Goal: Contribute content: Add original content to the website for others to see

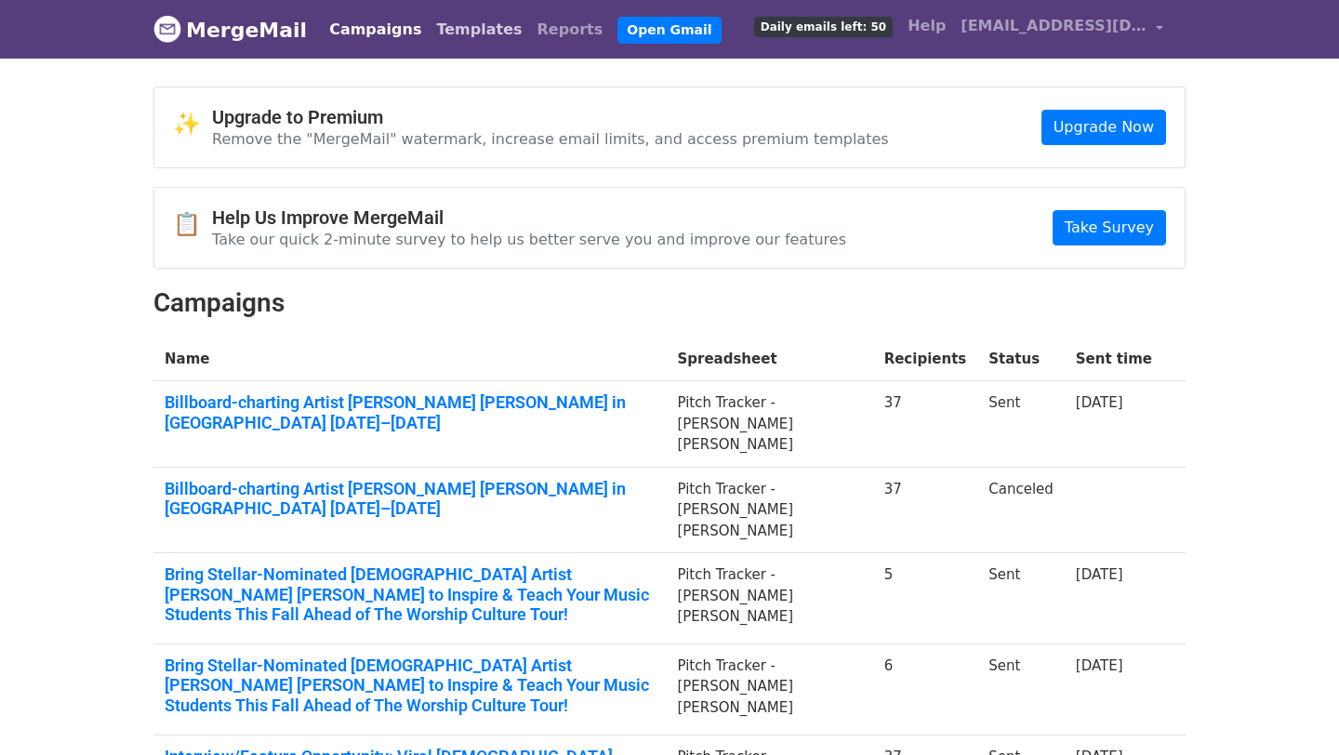
click at [429, 31] on link "Templates" at bounding box center [479, 29] width 100 height 37
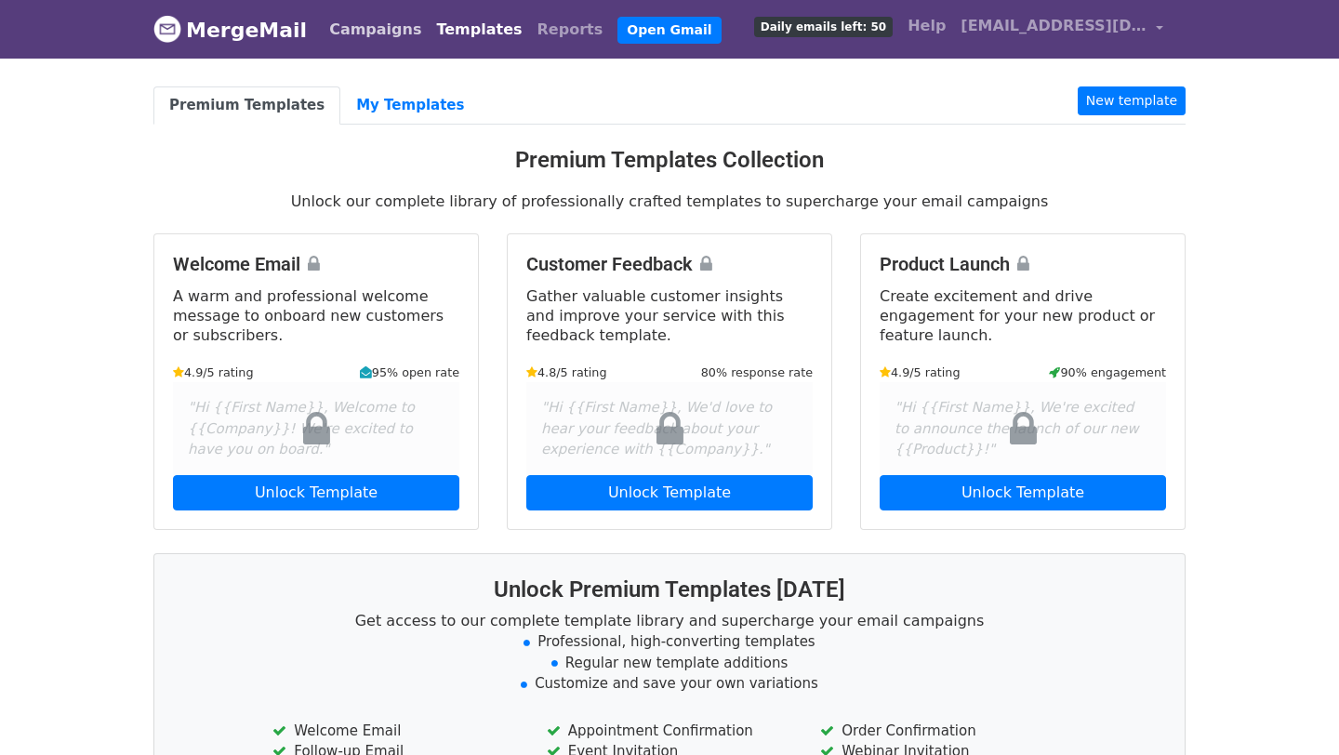
click at [358, 22] on link "Campaigns" at bounding box center [375, 29] width 107 height 37
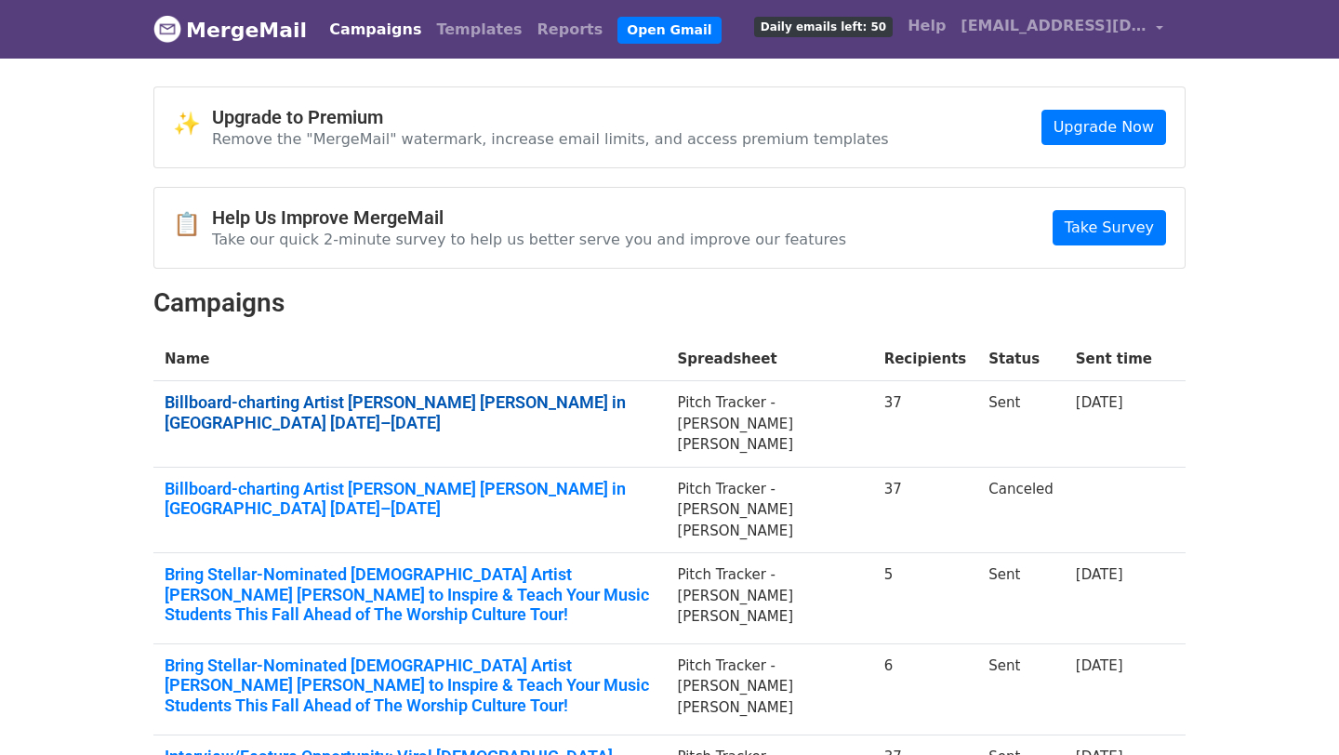
click at [300, 393] on link "Billboard-charting Artist [PERSON_NAME] [PERSON_NAME] in [GEOGRAPHIC_DATA] [DAT…" at bounding box center [410, 412] width 490 height 40
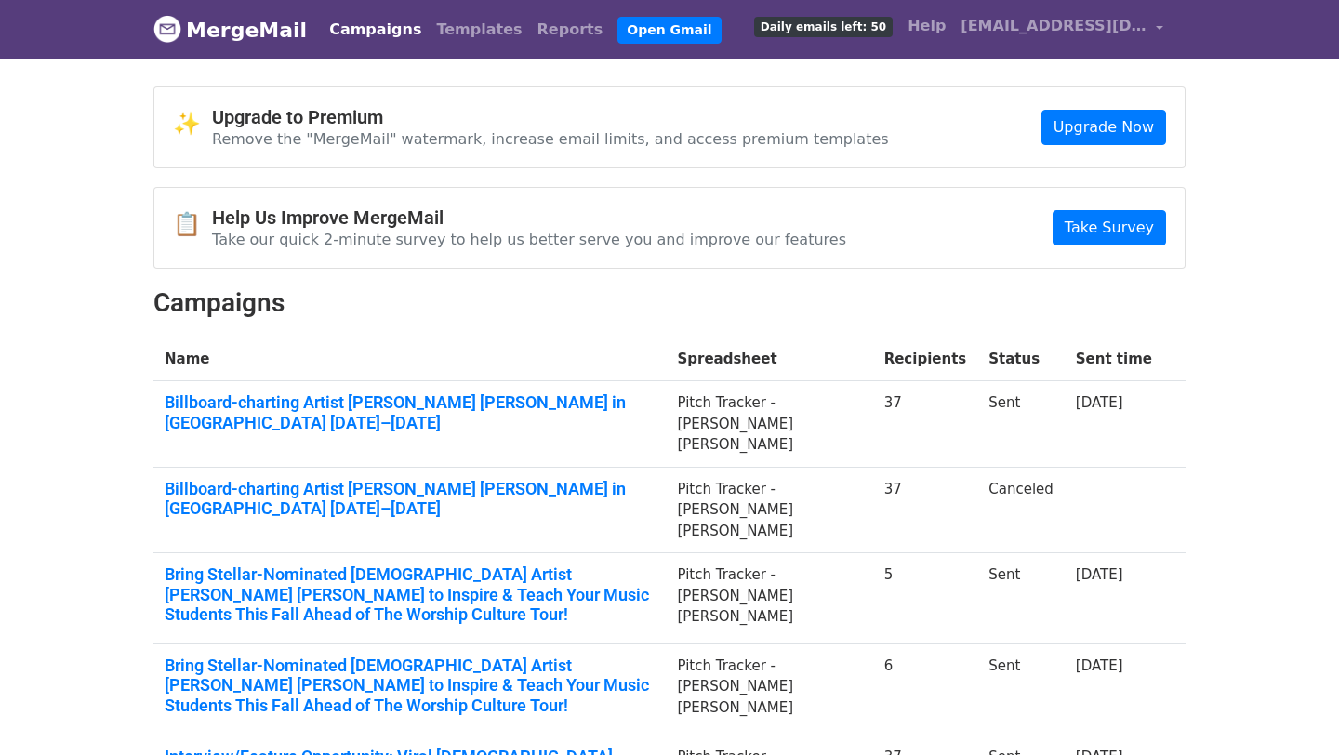
click at [348, 28] on link "Campaigns" at bounding box center [375, 29] width 107 height 37
click at [1093, 125] on link "Upgrade Now" at bounding box center [1103, 127] width 125 height 35
click at [443, 29] on link "Templates" at bounding box center [479, 29] width 100 height 37
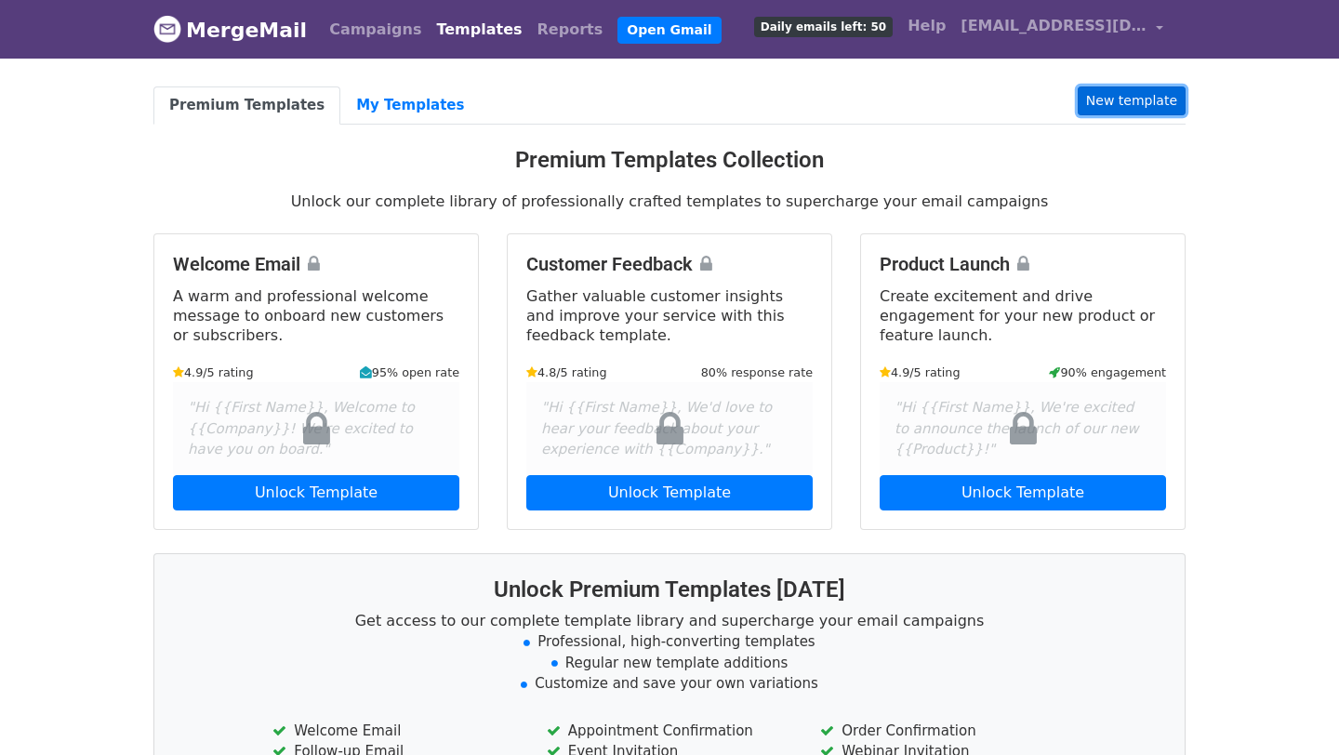
click at [1115, 94] on link "New template" at bounding box center [1131, 100] width 108 height 29
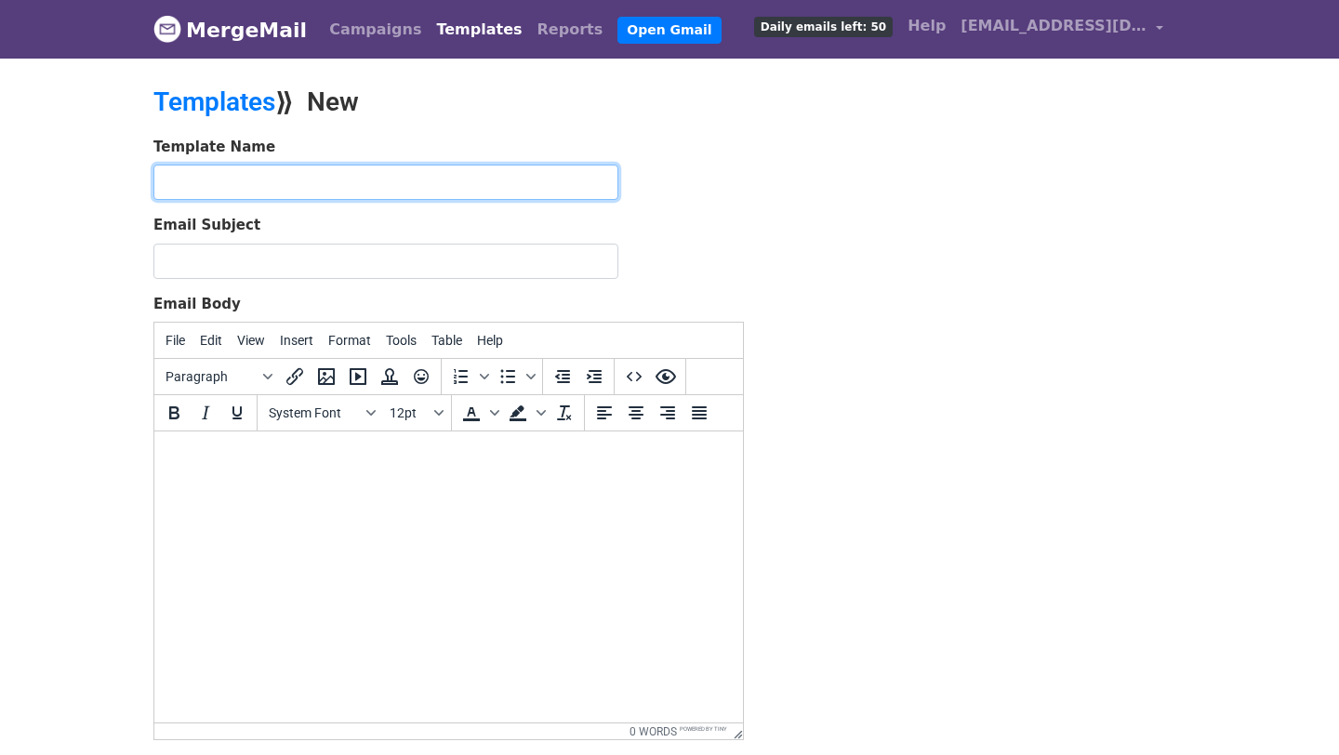
click at [418, 191] on input "text" at bounding box center [385, 182] width 465 height 35
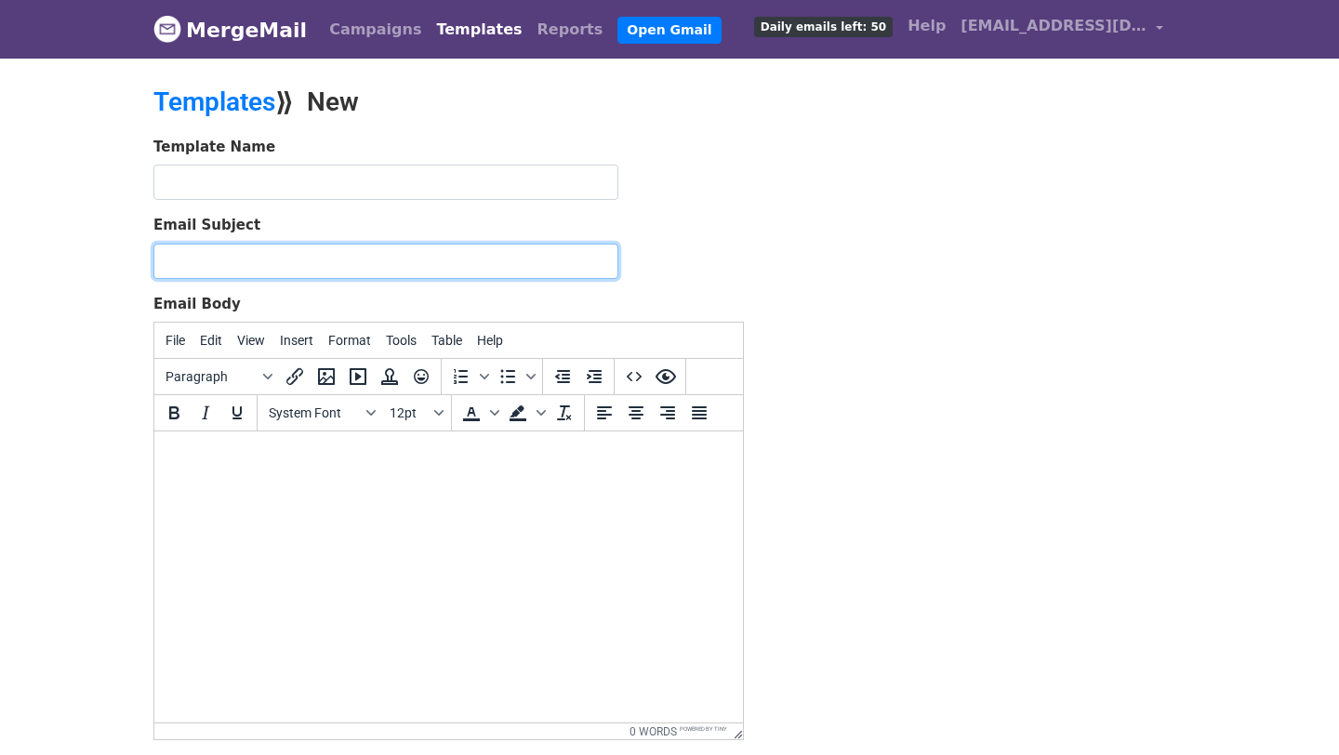
click at [192, 264] on input "Email Subject" at bounding box center [385, 261] width 465 height 35
paste input "Stellar-Nominated Artist Jordan G. Welch Brings Worship Culture Tour to Atlanta"
type input "Stellar-Nominated Artist Jordan G. Welch Brings Worship Culture Tour to Atlanta"
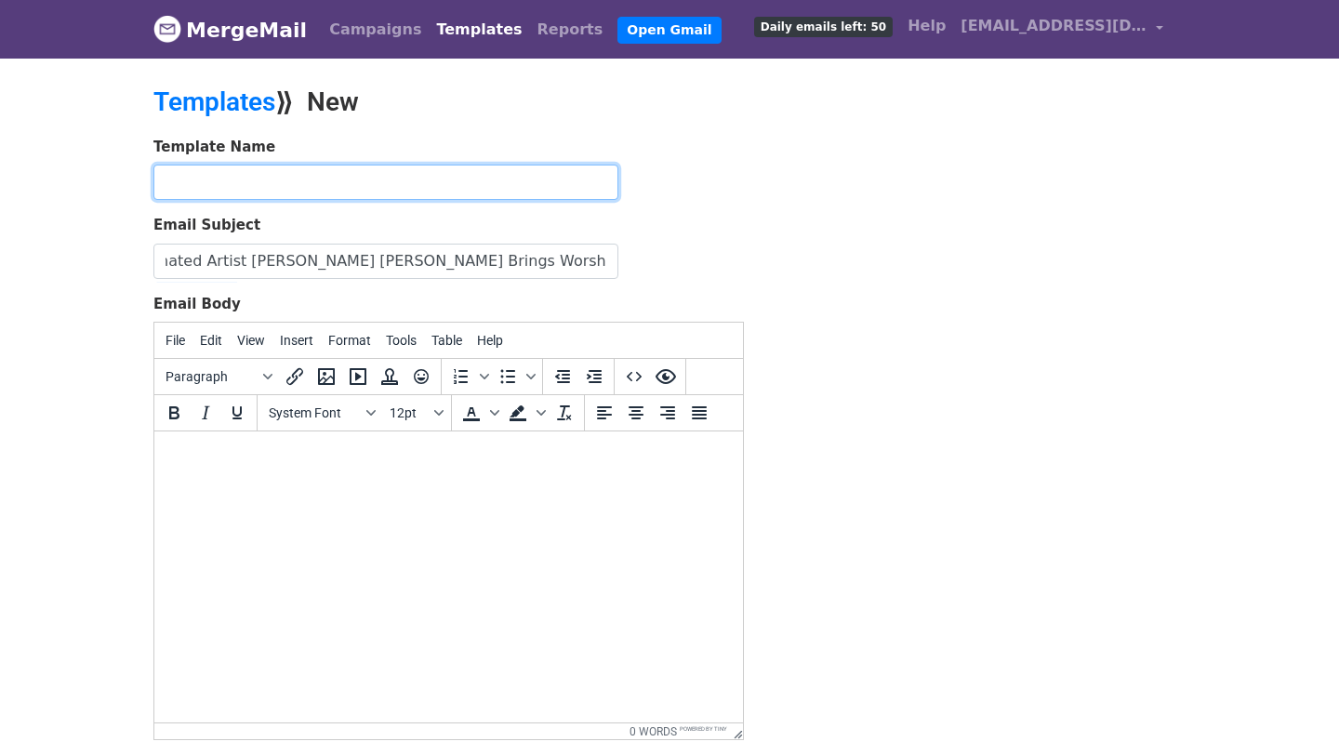
scroll to position [0, 0]
click at [258, 179] on input "text" at bounding box center [385, 182] width 465 height 35
type input "H"
click at [218, 183] on input "Jordan Atlanta" at bounding box center [385, 182] width 465 height 35
type input "Jordan G. Welch - Atlanta"
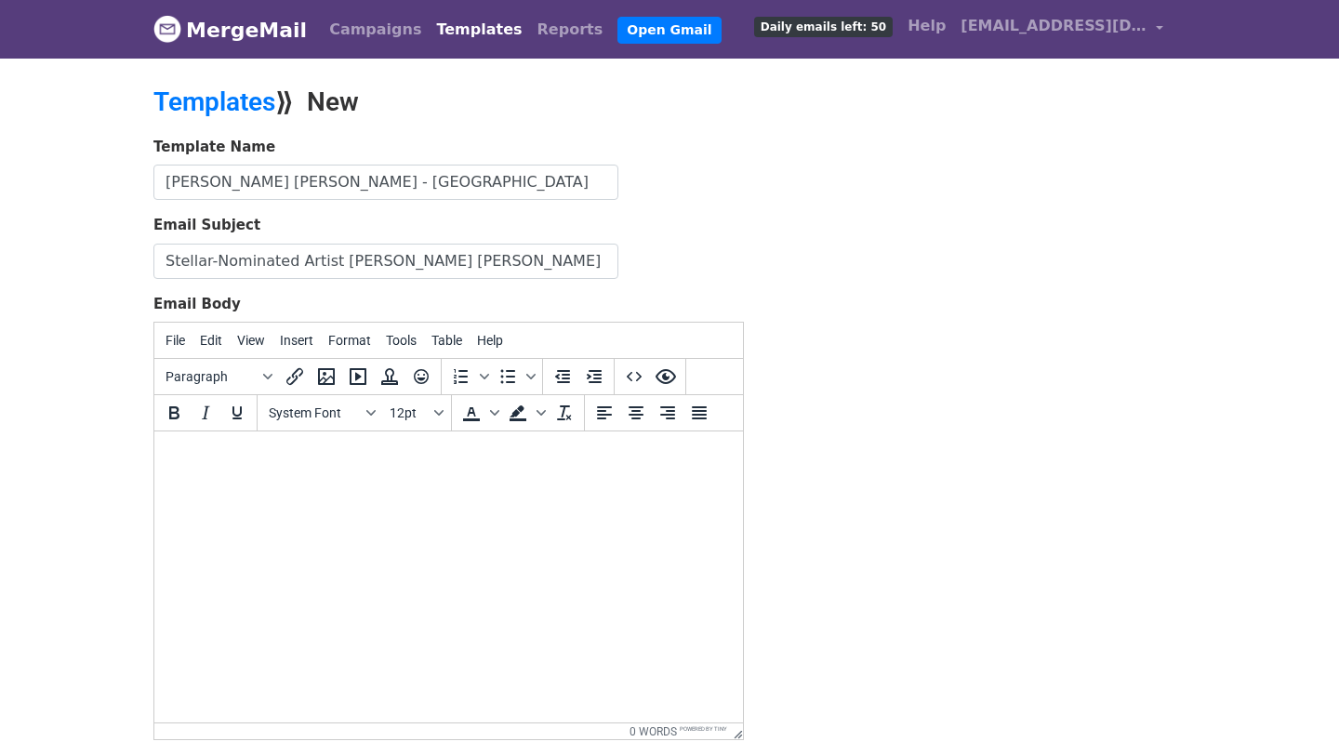
click at [260, 482] on html at bounding box center [448, 456] width 588 height 50
paste body "To enrich screen reader interactions, please activate Accessibility in Grammarl…"
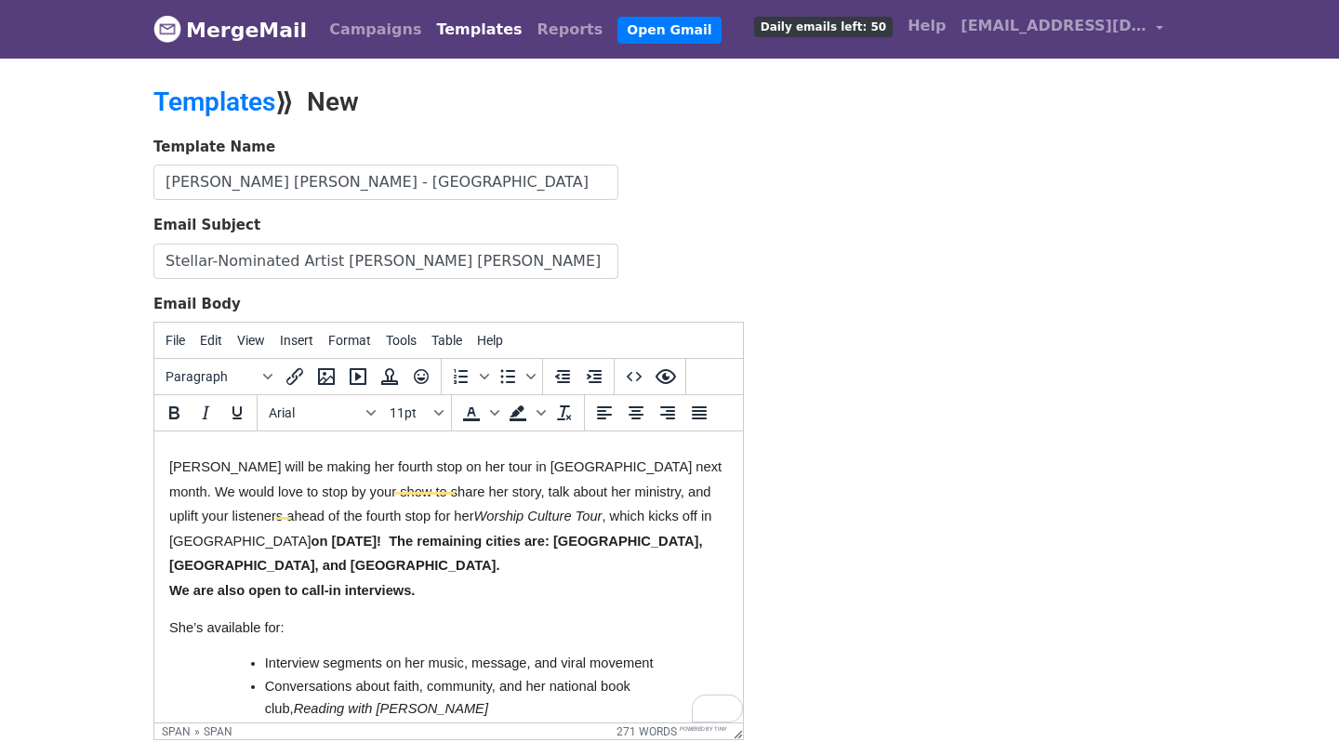
scroll to position [246, 0]
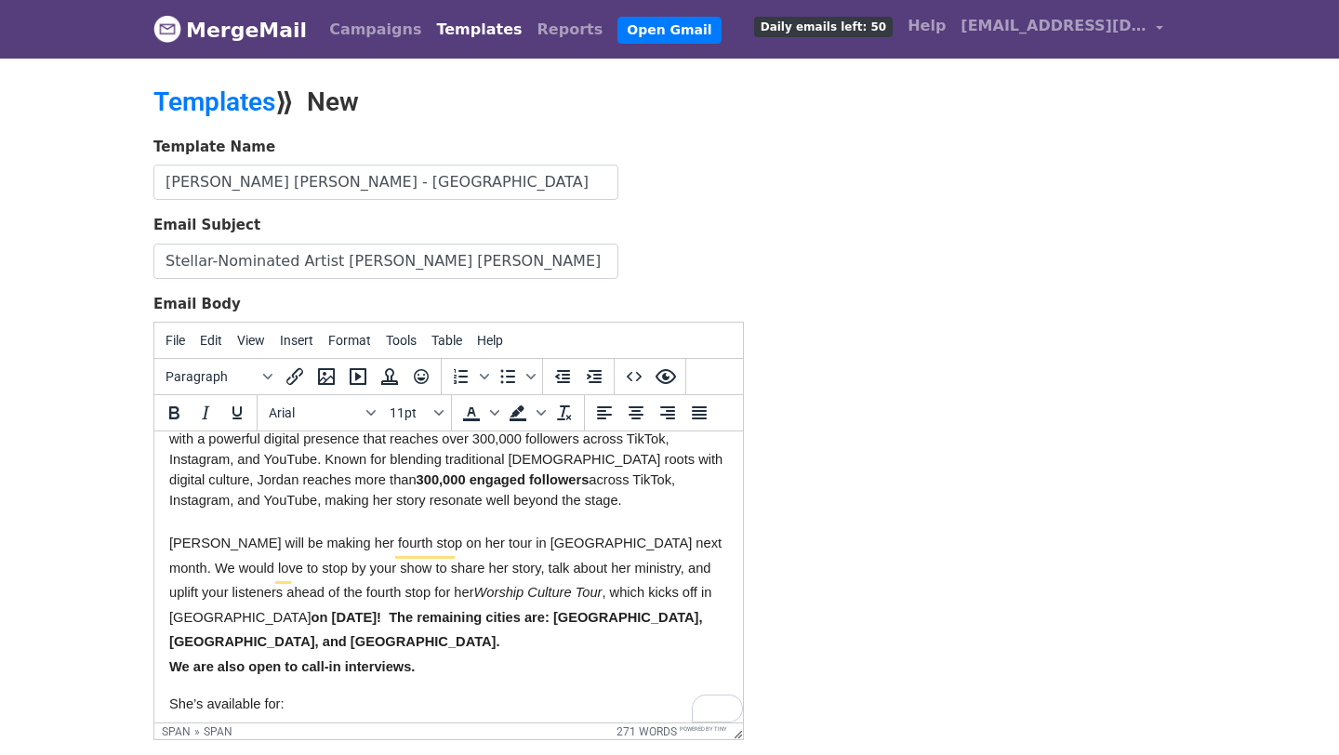
click at [278, 550] on span "Jordan will be making her fourth stop on her tour in Atlanta next month. We wou…" at bounding box center [447, 567] width 556 height 64
click at [711, 550] on span "Jordan will be making her fourth stop on her tour in Atlanta next month. We wou…" at bounding box center [447, 567] width 556 height 64
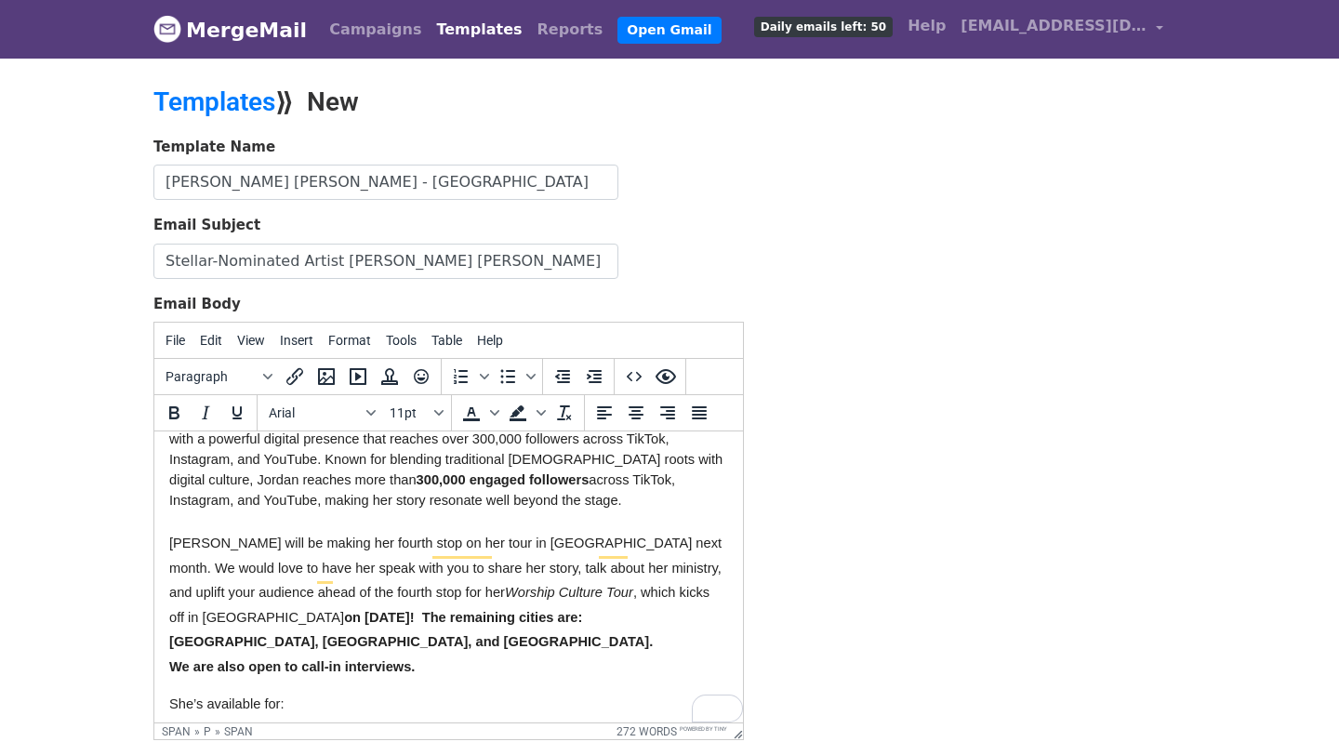
drag, startPoint x: 447, startPoint y: 628, endPoint x: 169, endPoint y: 535, distance: 293.4
click at [169, 535] on span "I hope you are having a great start to your day! I’m reaching out for the first…" at bounding box center [448, 620] width 559 height 673
copy span "Jordan will be making her fourth stop on her tour in Atlanta next month. We wou…"
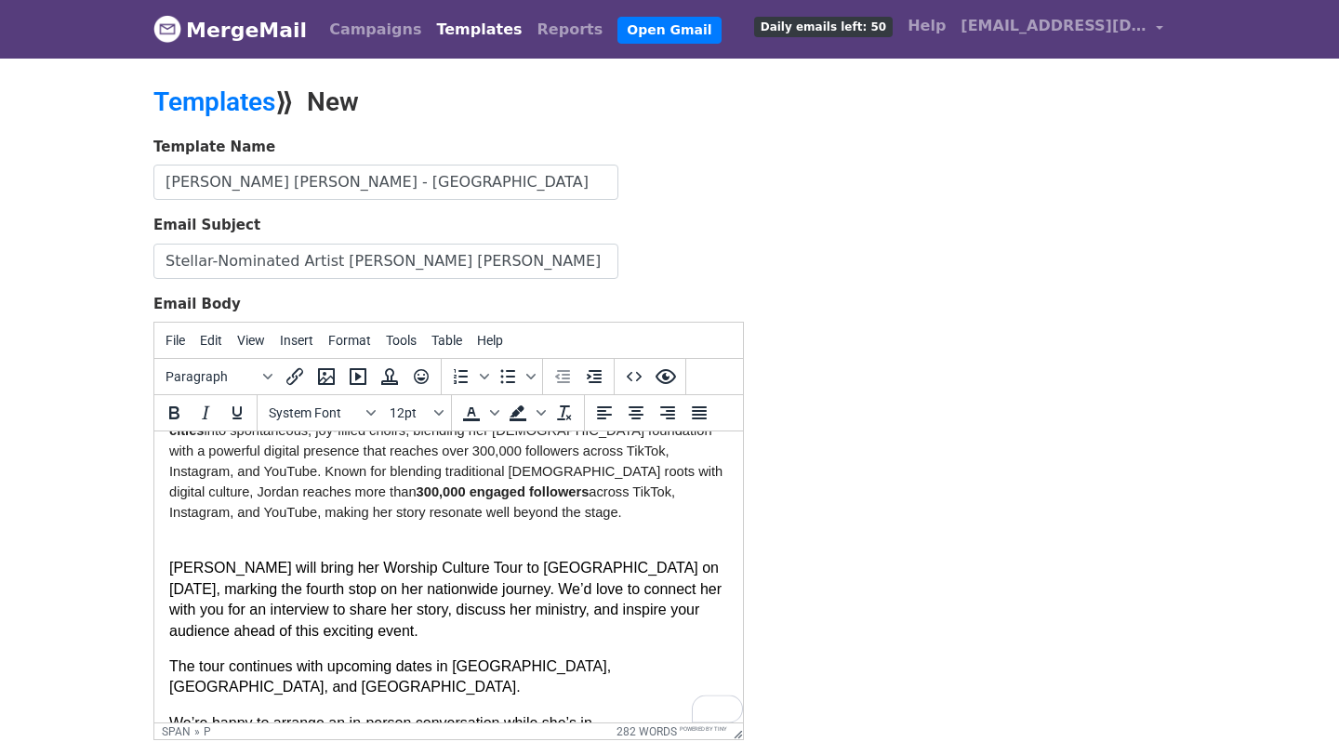
scroll to position [199, 0]
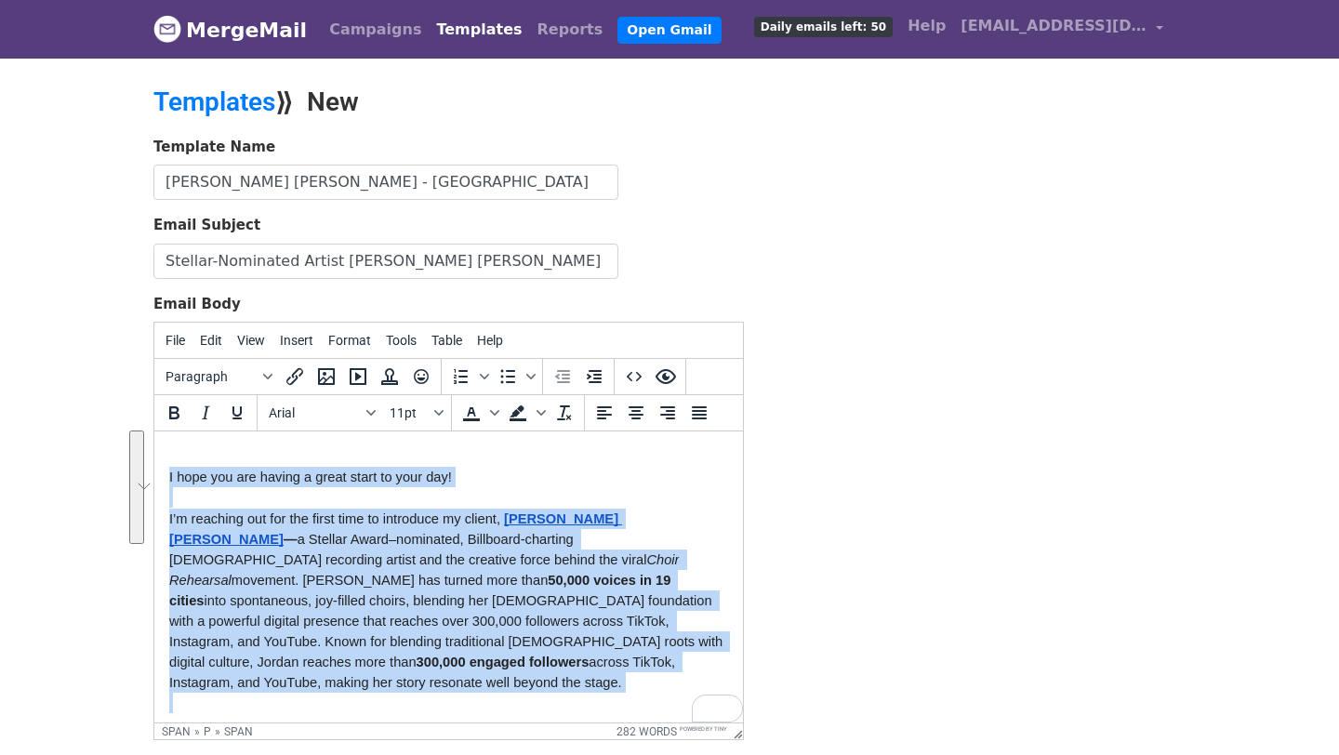
drag, startPoint x: 299, startPoint y: 699, endPoint x: 241, endPoint y: 423, distance: 282.2
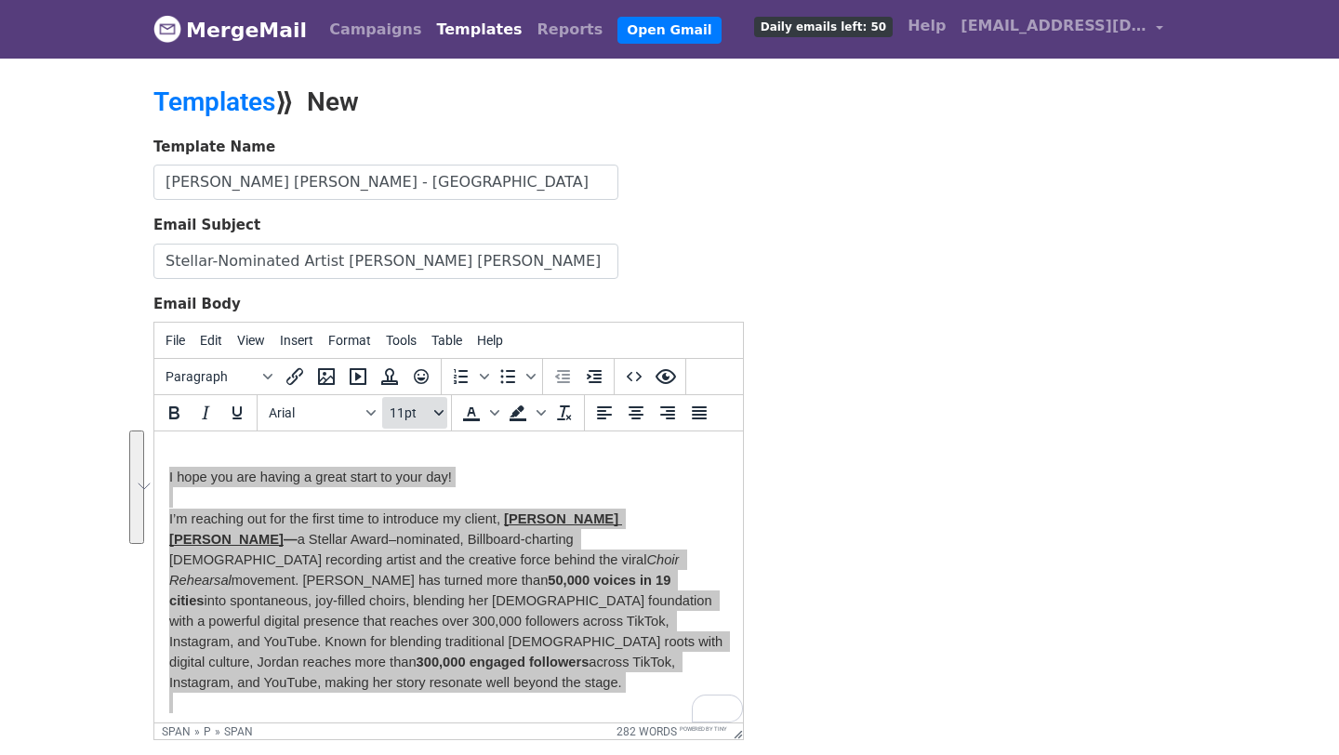
click at [429, 410] on span "11pt" at bounding box center [410, 412] width 41 height 15
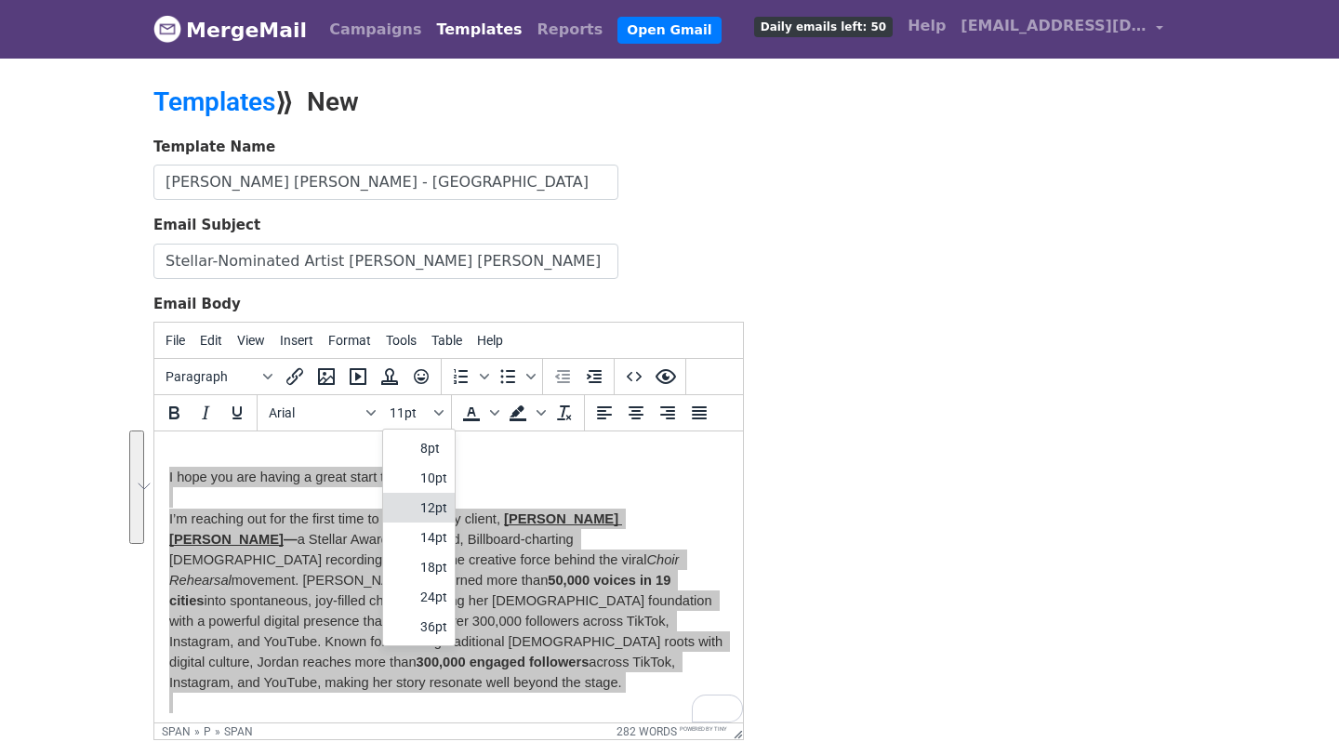
click at [435, 498] on div "12pt" at bounding box center [433, 507] width 27 height 22
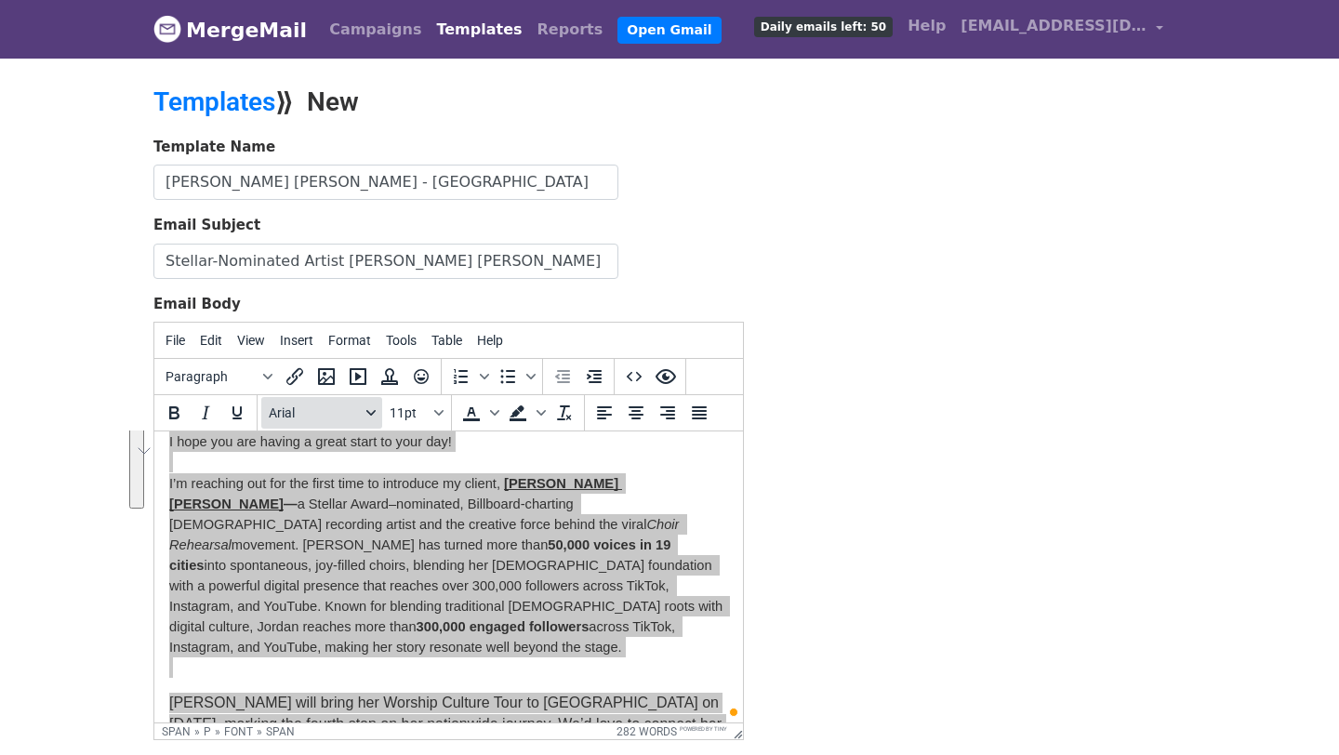
click at [374, 409] on icon "Fonts" at bounding box center [370, 412] width 9 height 9
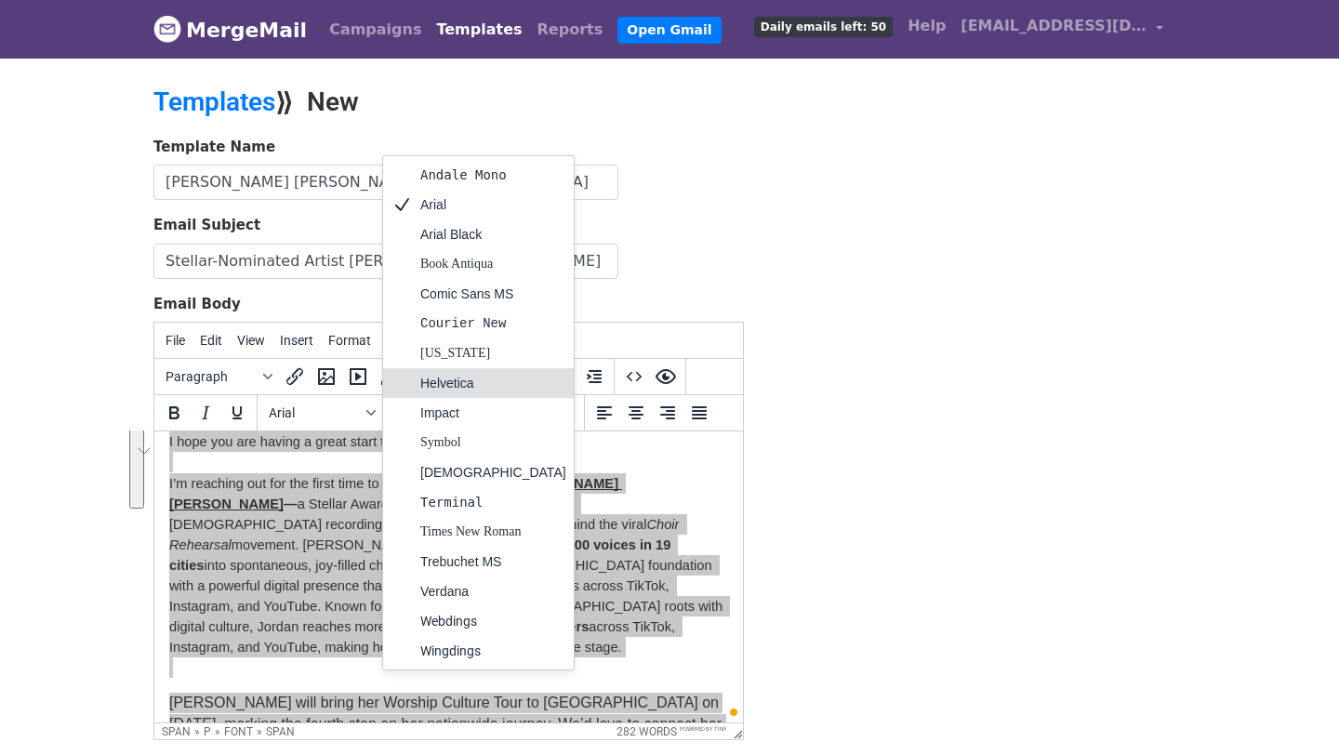
click at [456, 390] on div "Helvetica" at bounding box center [493, 383] width 146 height 22
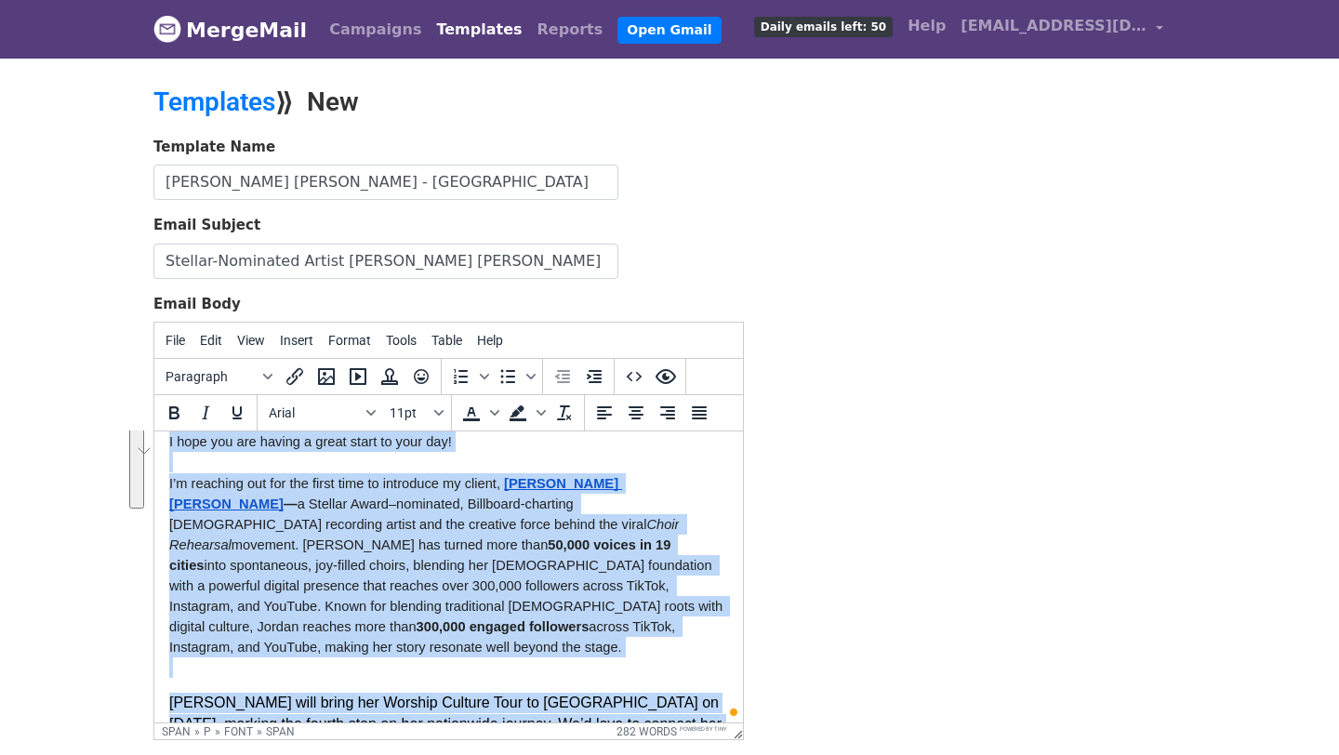
click at [494, 454] on p "To enrich screen reader interactions, please activate Accessibility in Grammarl…" at bounding box center [448, 462] width 559 height 20
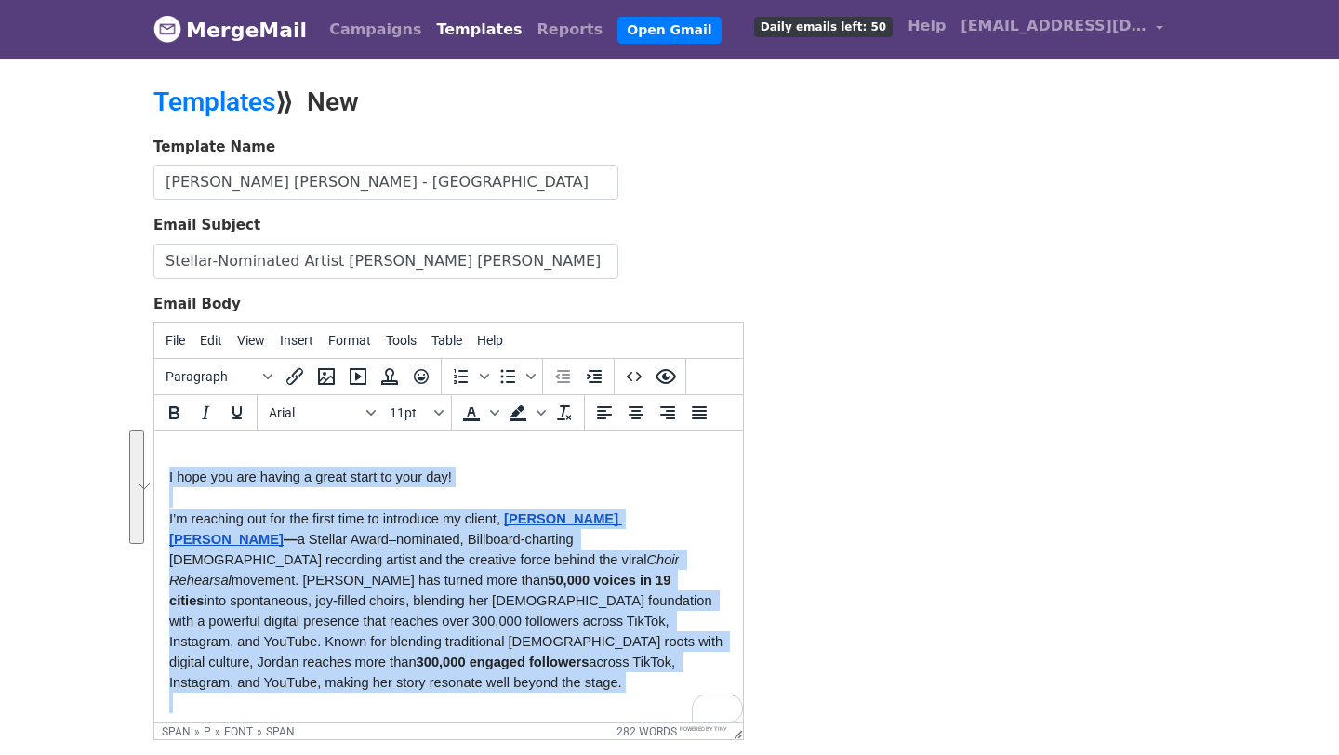
drag, startPoint x: 305, startPoint y: 705, endPoint x: 147, endPoint y: 396, distance: 346.8
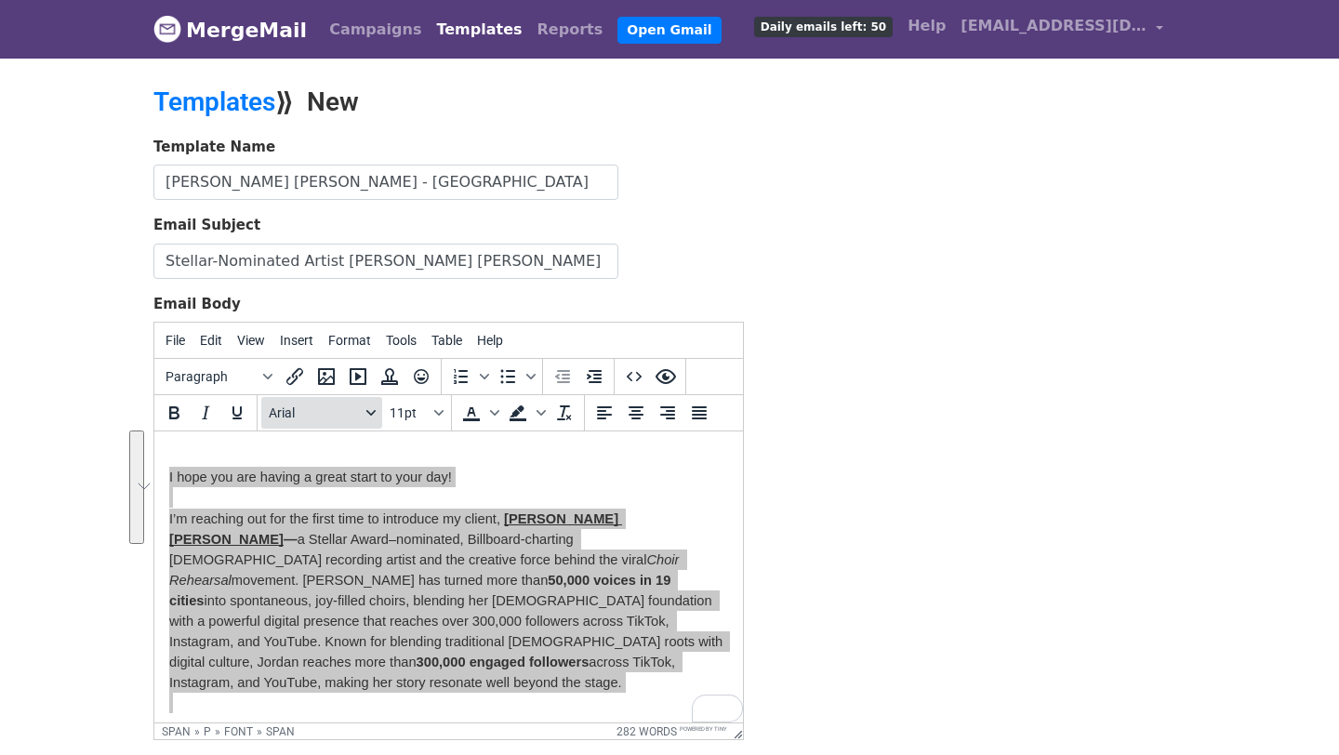
click at [372, 418] on button "Arial" at bounding box center [321, 413] width 121 height 32
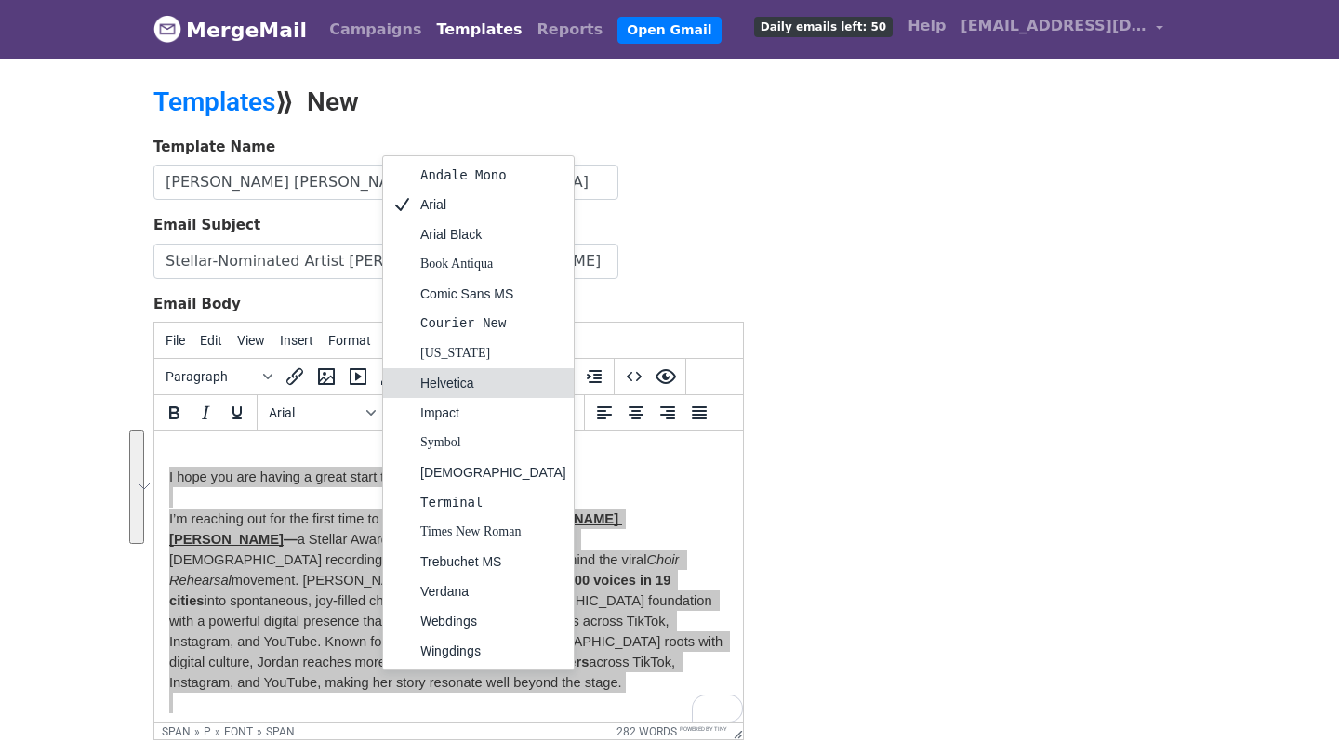
click at [466, 390] on div "Helvetica" at bounding box center [493, 383] width 146 height 22
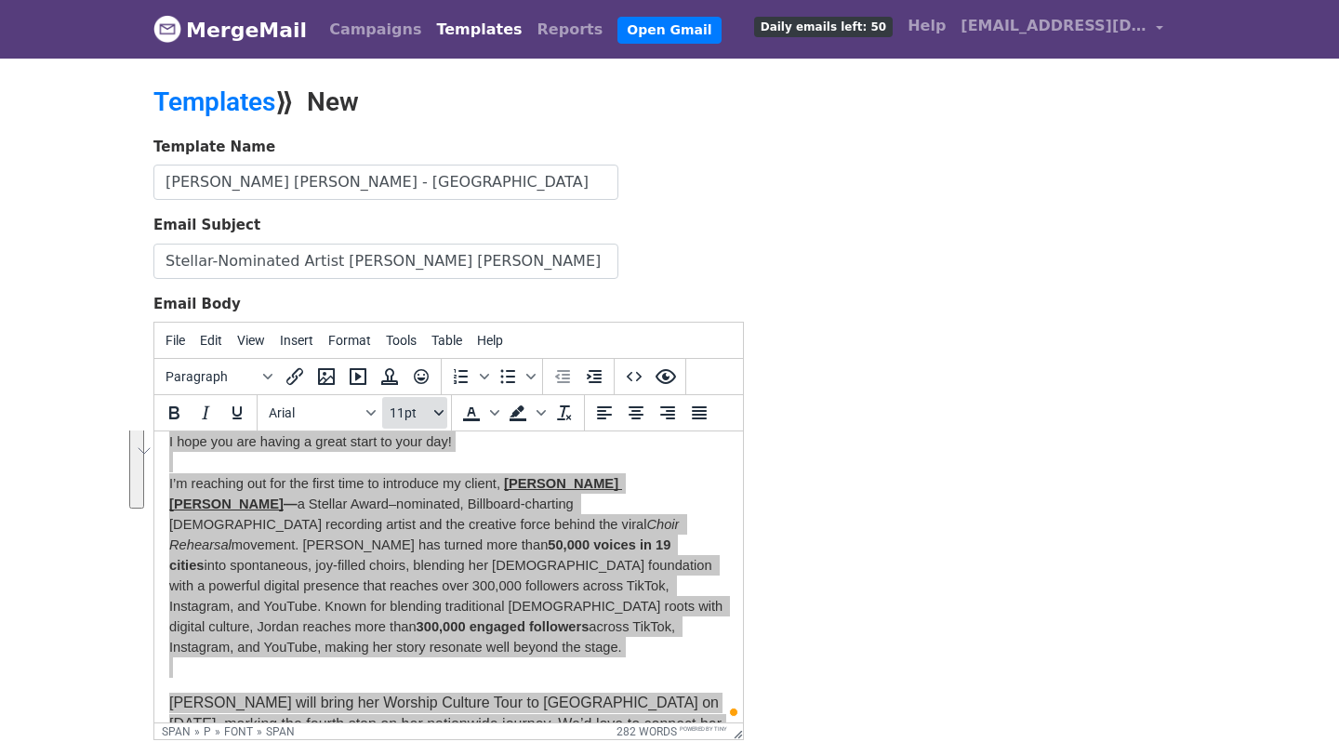
click at [436, 411] on icon "Font sizes" at bounding box center [438, 413] width 9 height 6
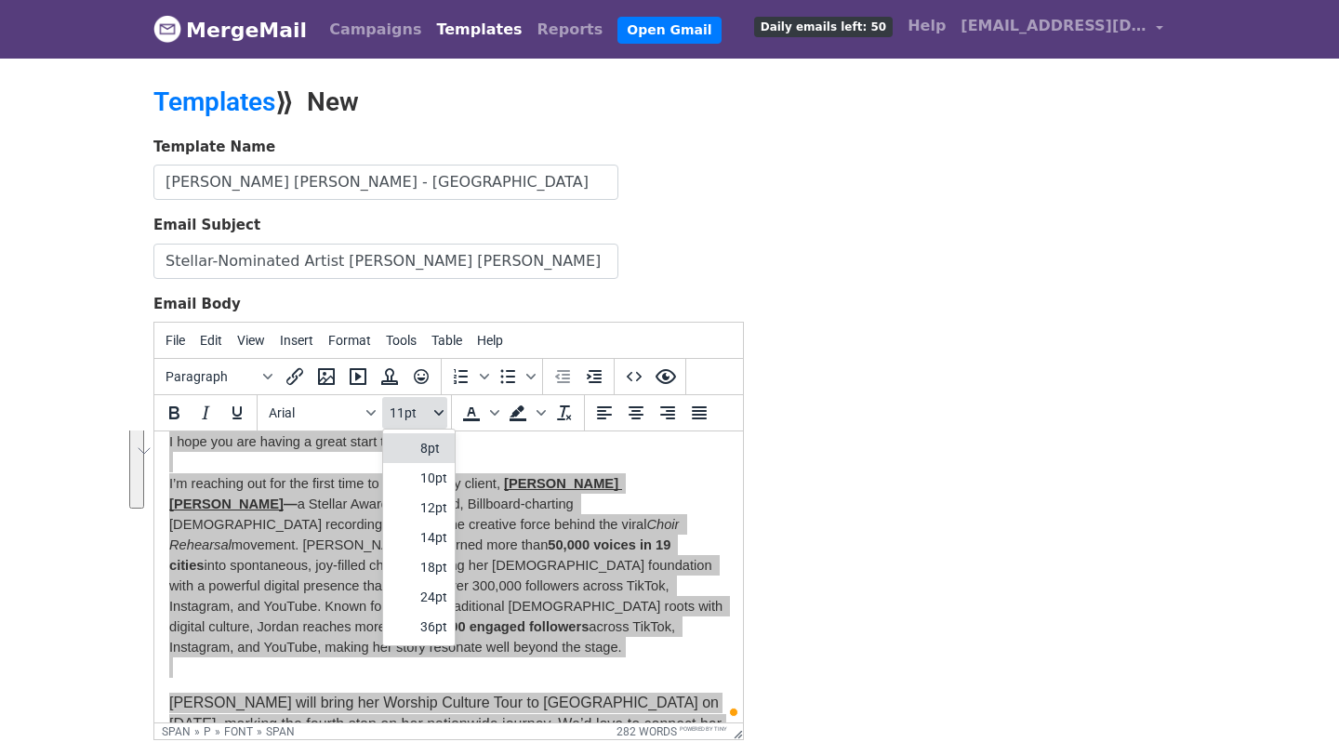
click at [406, 413] on span "11pt" at bounding box center [410, 412] width 41 height 15
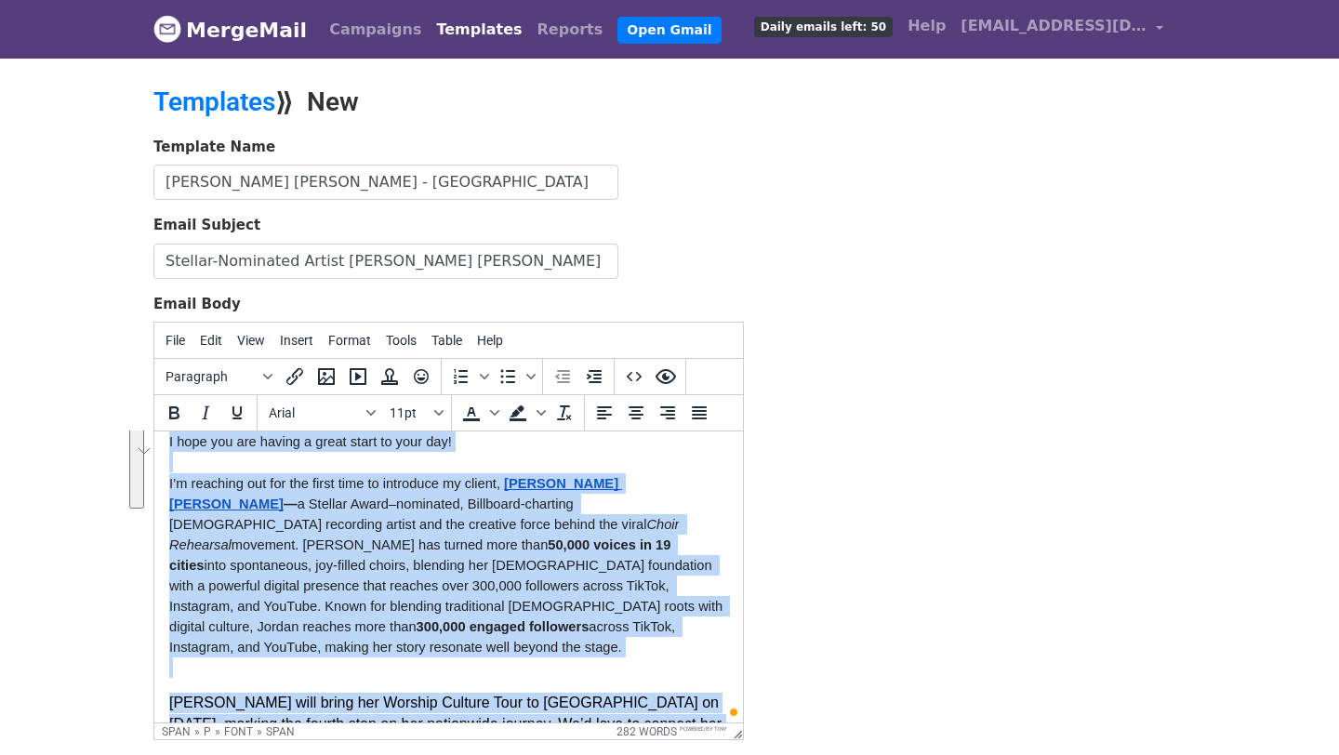
click at [509, 451] on p "I hope you are having a great start to your day!" at bounding box center [448, 441] width 559 height 20
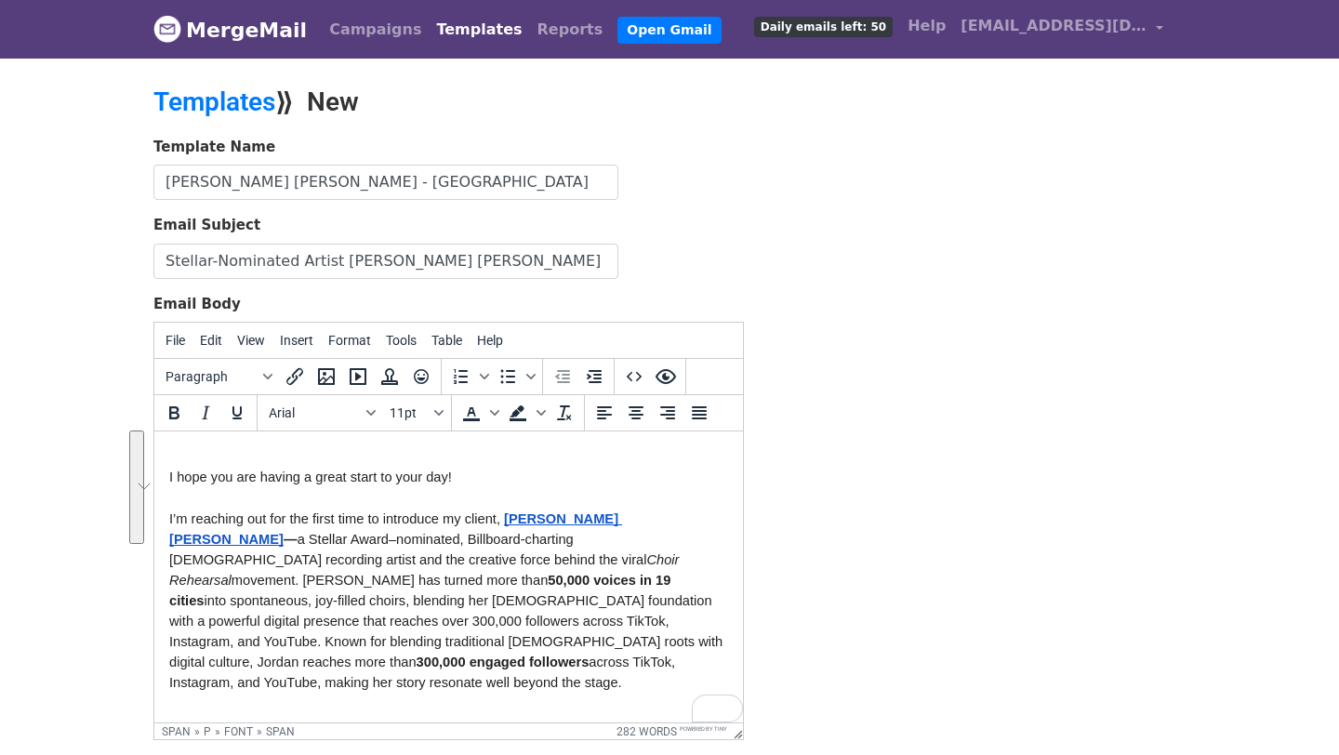
click at [169, 477] on span "I hope you are having a great start to your day!" at bounding box center [310, 476] width 283 height 15
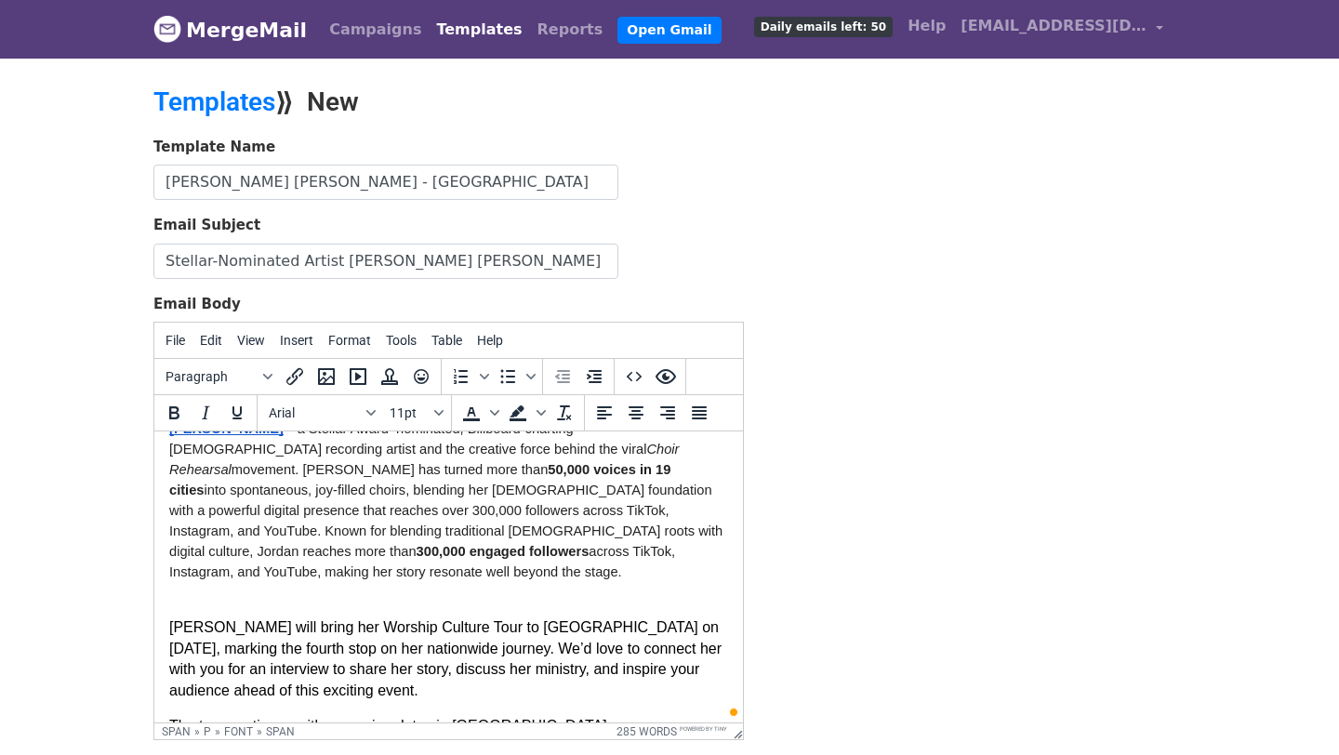
scroll to position [75, 0]
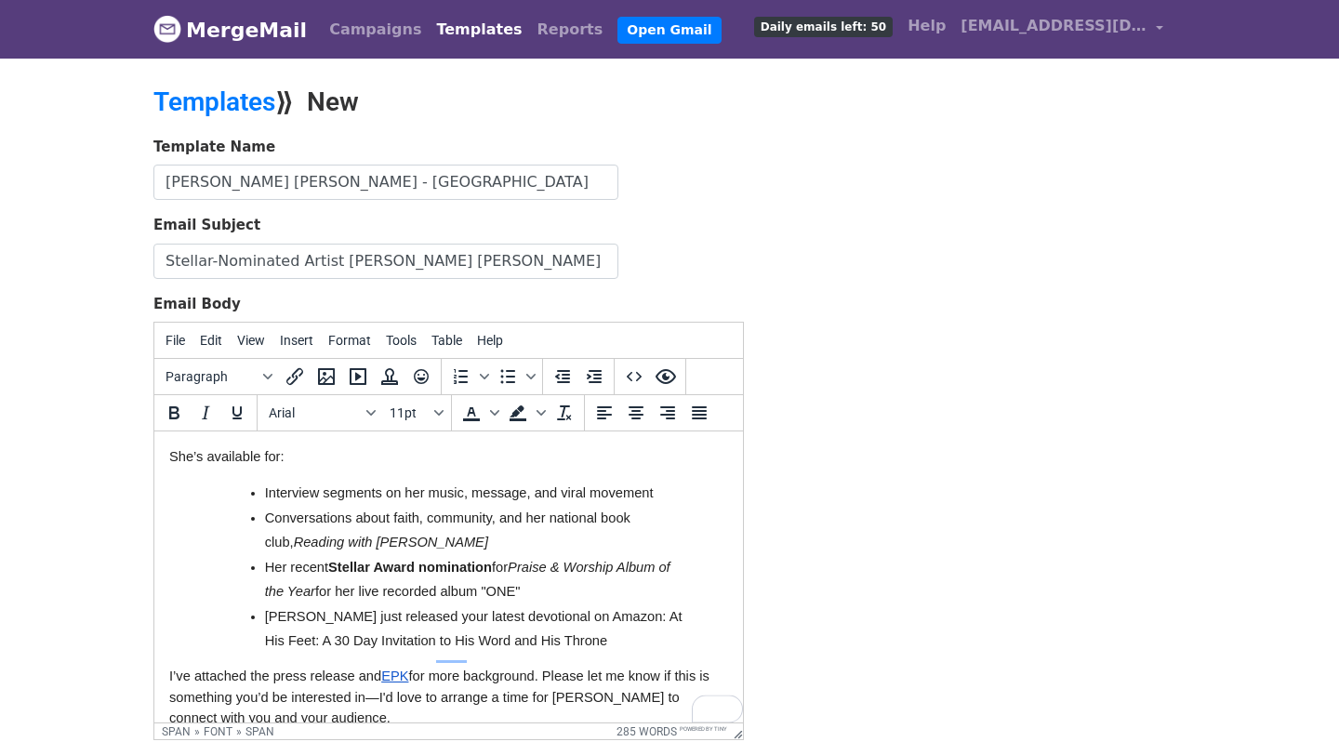
click at [328, 697] on body "Hello {{First Name}}, I hope you are having a great start to your day! I’m reac…" at bounding box center [448, 319] width 559 height 818
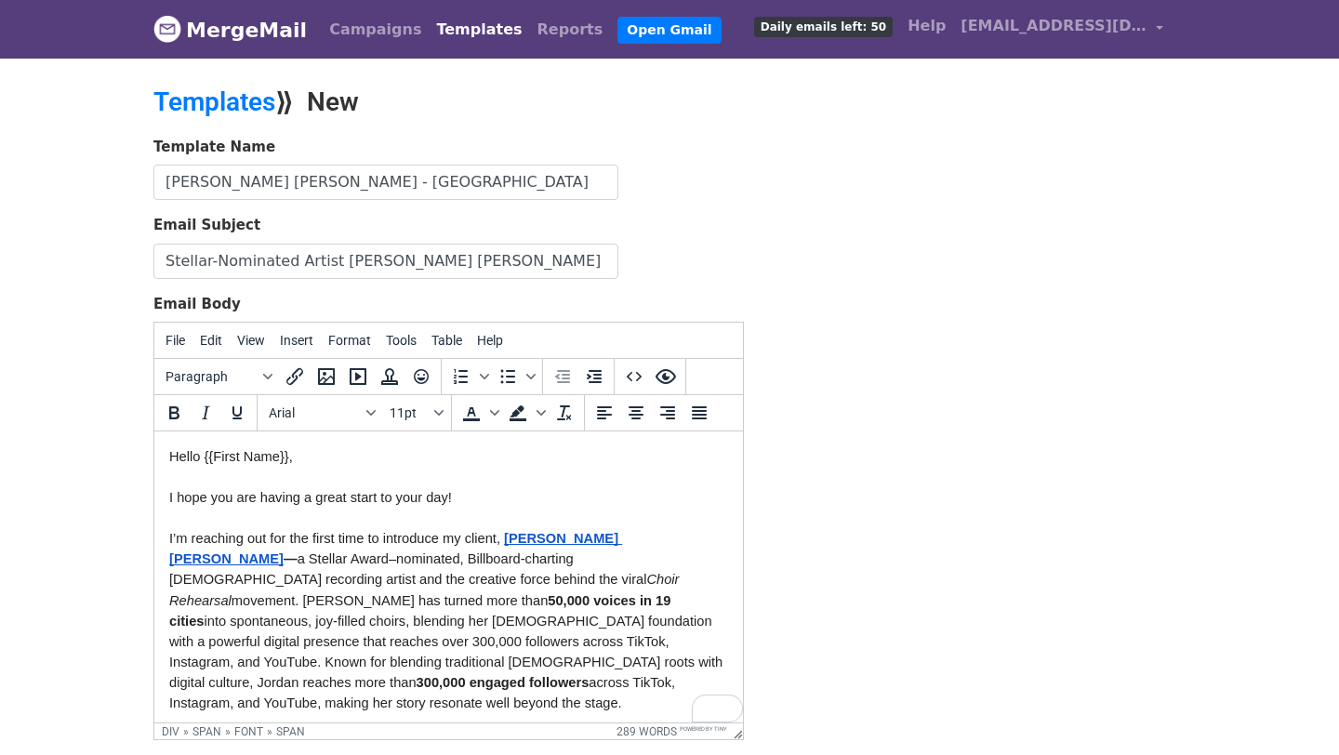
click at [369, 545] on span "I’m reaching out for the first time to introduce my client," at bounding box center [334, 538] width 331 height 15
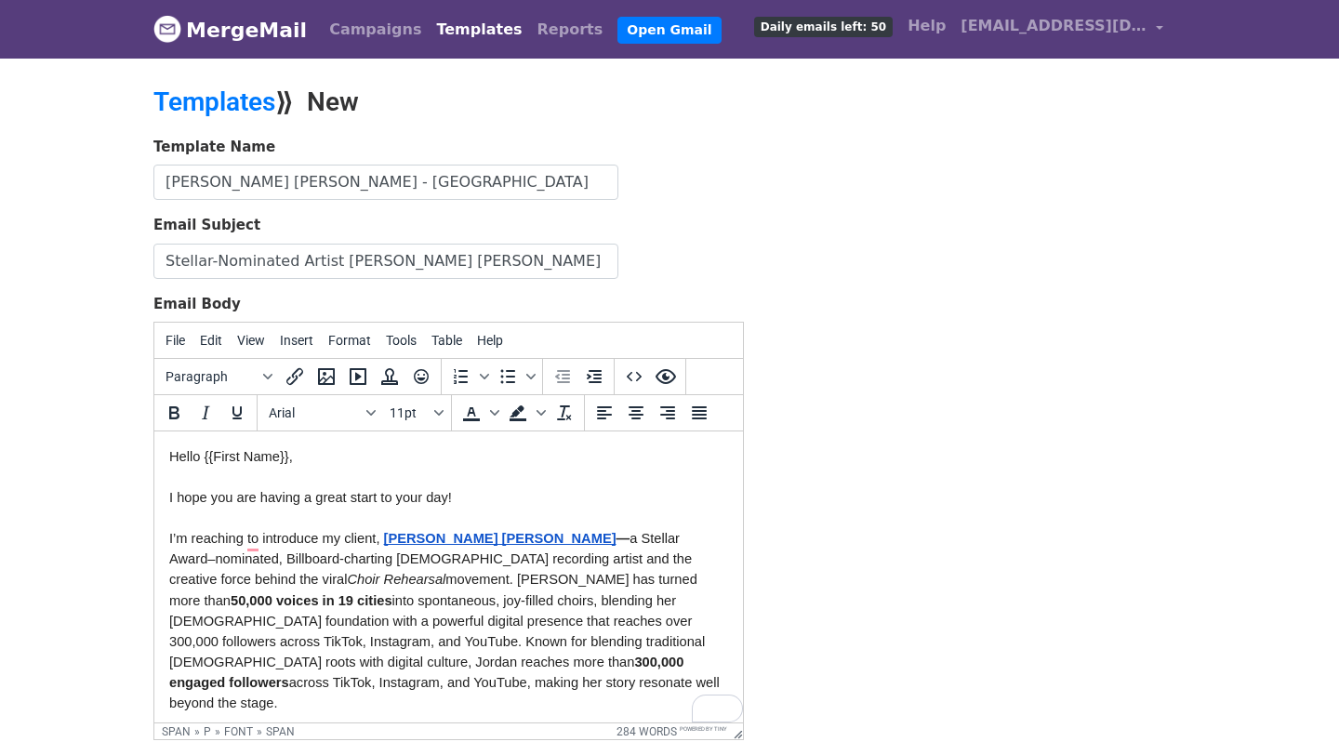
click at [252, 552] on p "I’m reaching to introduce my client, Jordan G. Welch — a Stellar Award–nominate…" at bounding box center [448, 620] width 559 height 185
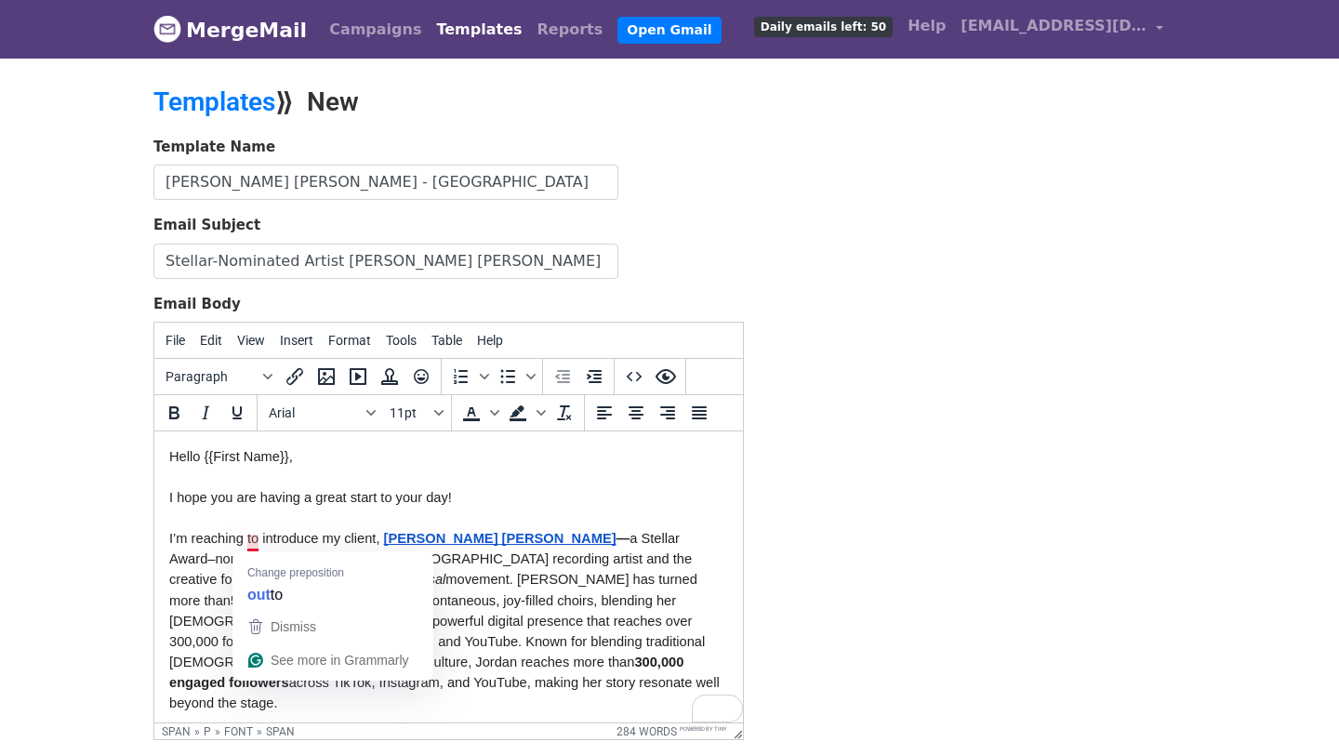
click at [255, 541] on span "I’m reaching to introduce my client," at bounding box center [274, 538] width 210 height 15
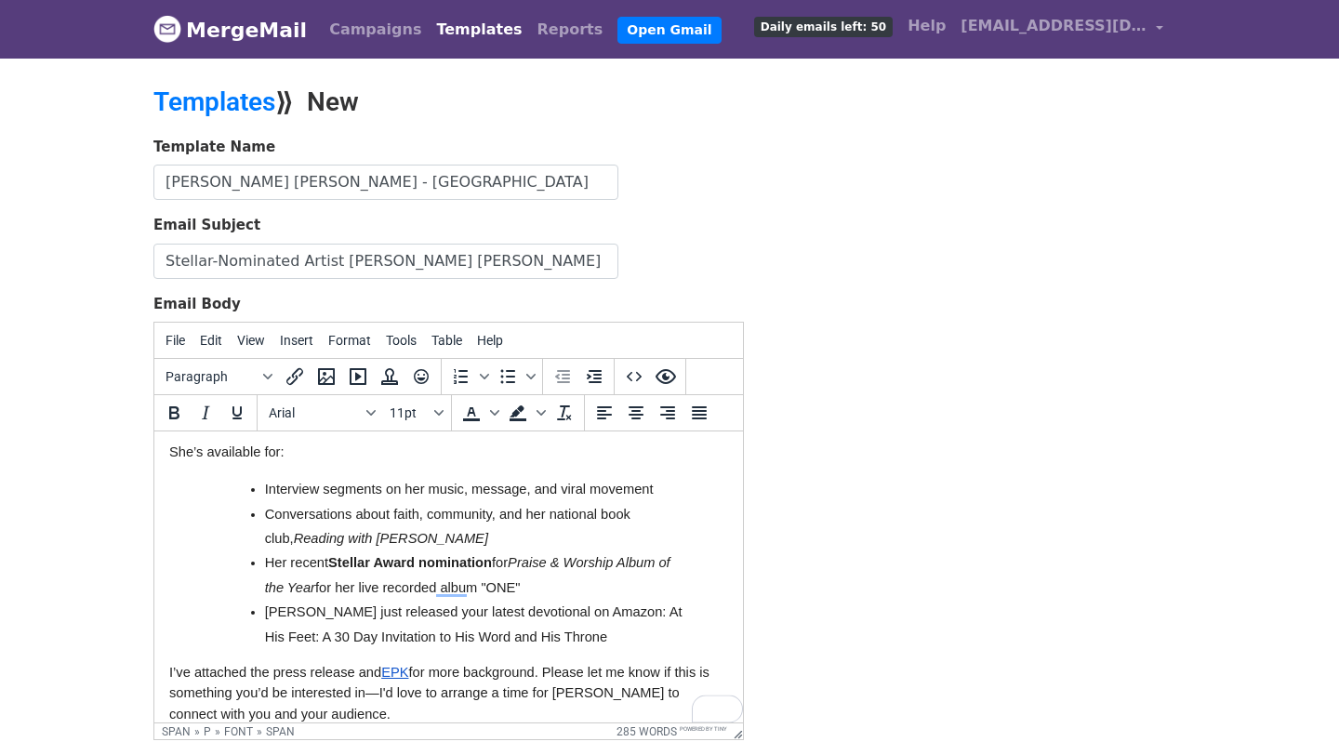
scroll to position [581, 0]
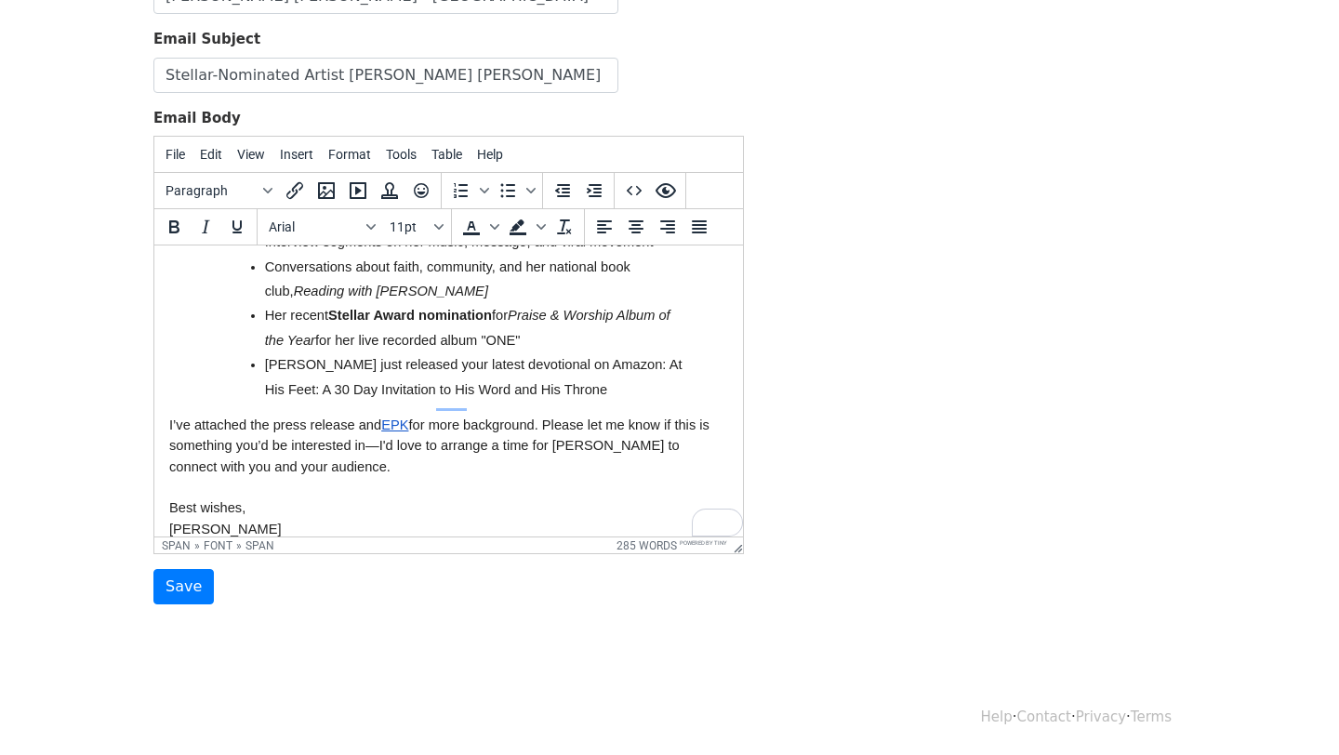
click at [443, 410] on body "Hello {{First Name}}, I hope you are having a great start to your day! I’m reac…" at bounding box center [448, 109] width 559 height 860
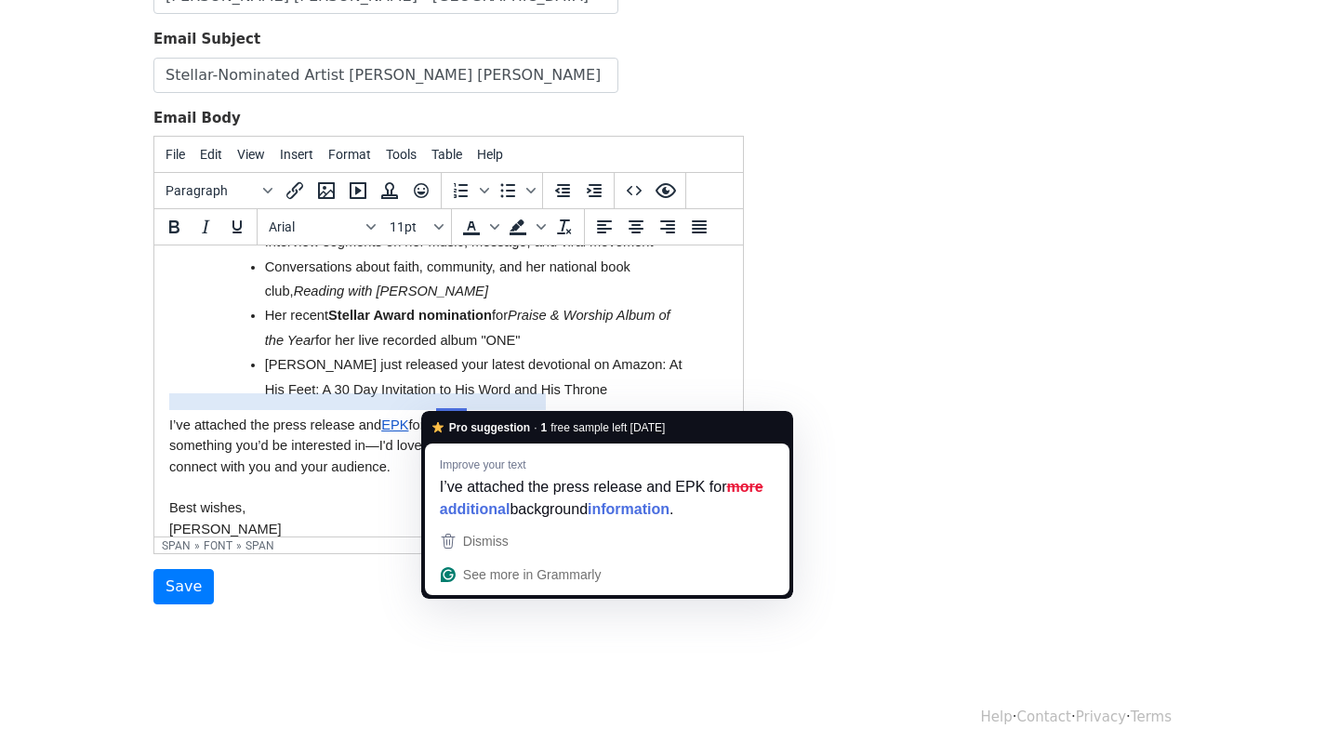
click at [361, 486] on div "Best wishes, Nika Watkins" at bounding box center [448, 508] width 559 height 62
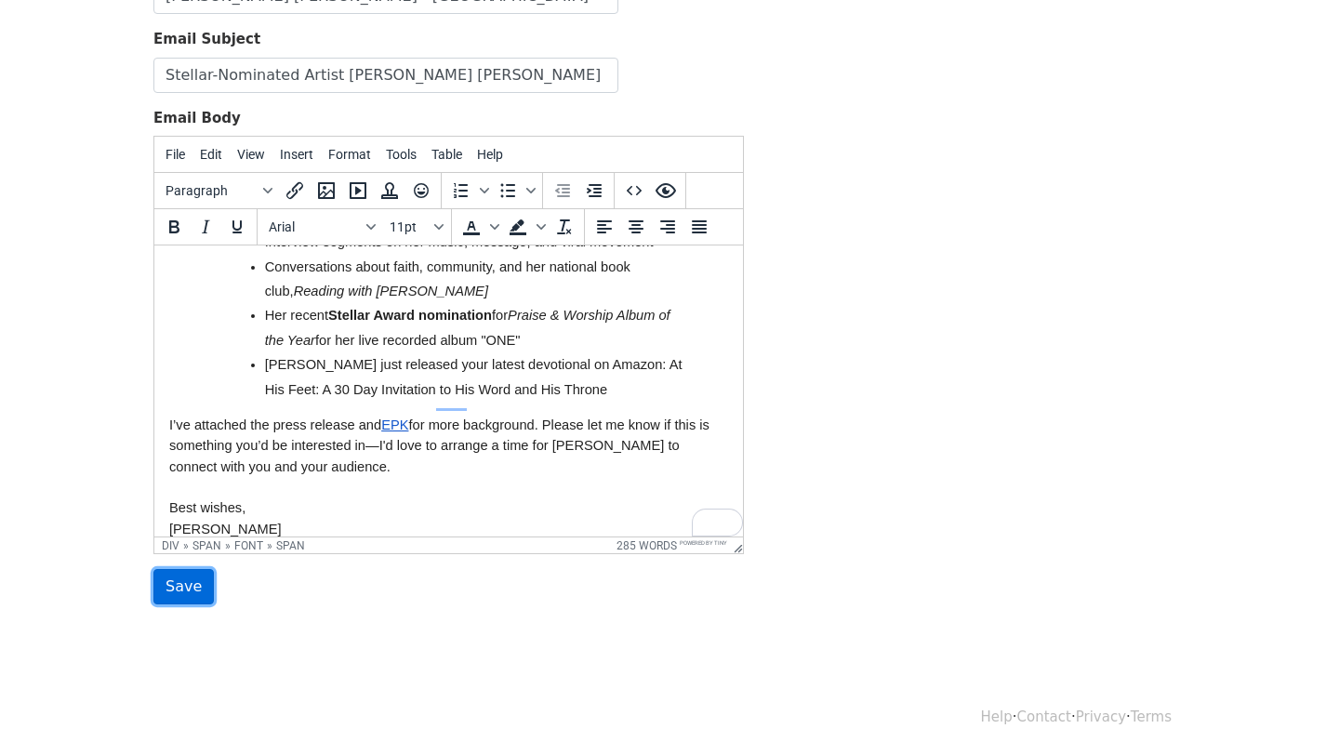
click at [181, 586] on input "Save" at bounding box center [183, 586] width 60 height 35
